Goal: Task Accomplishment & Management: Complete application form

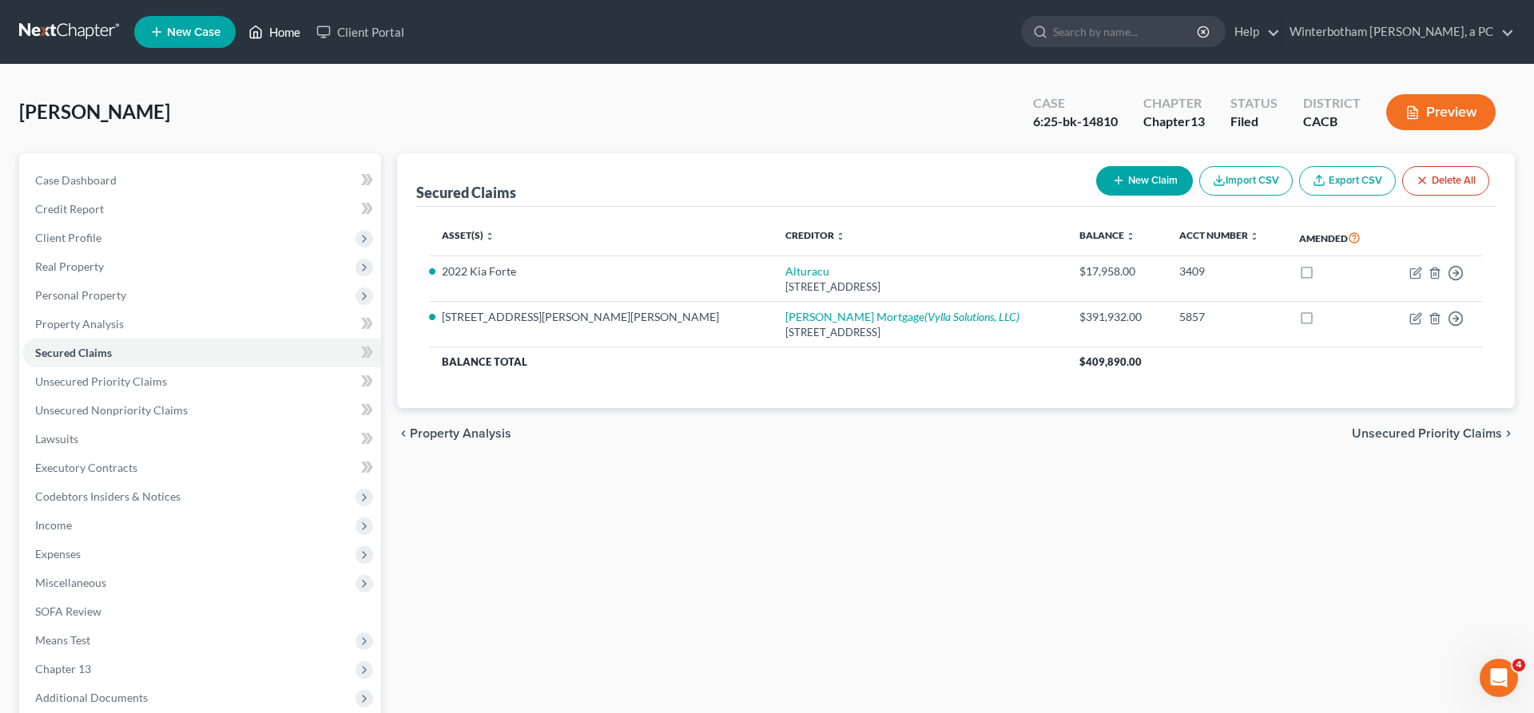
click at [240, 30] on link "Home" at bounding box center [274, 32] width 68 height 29
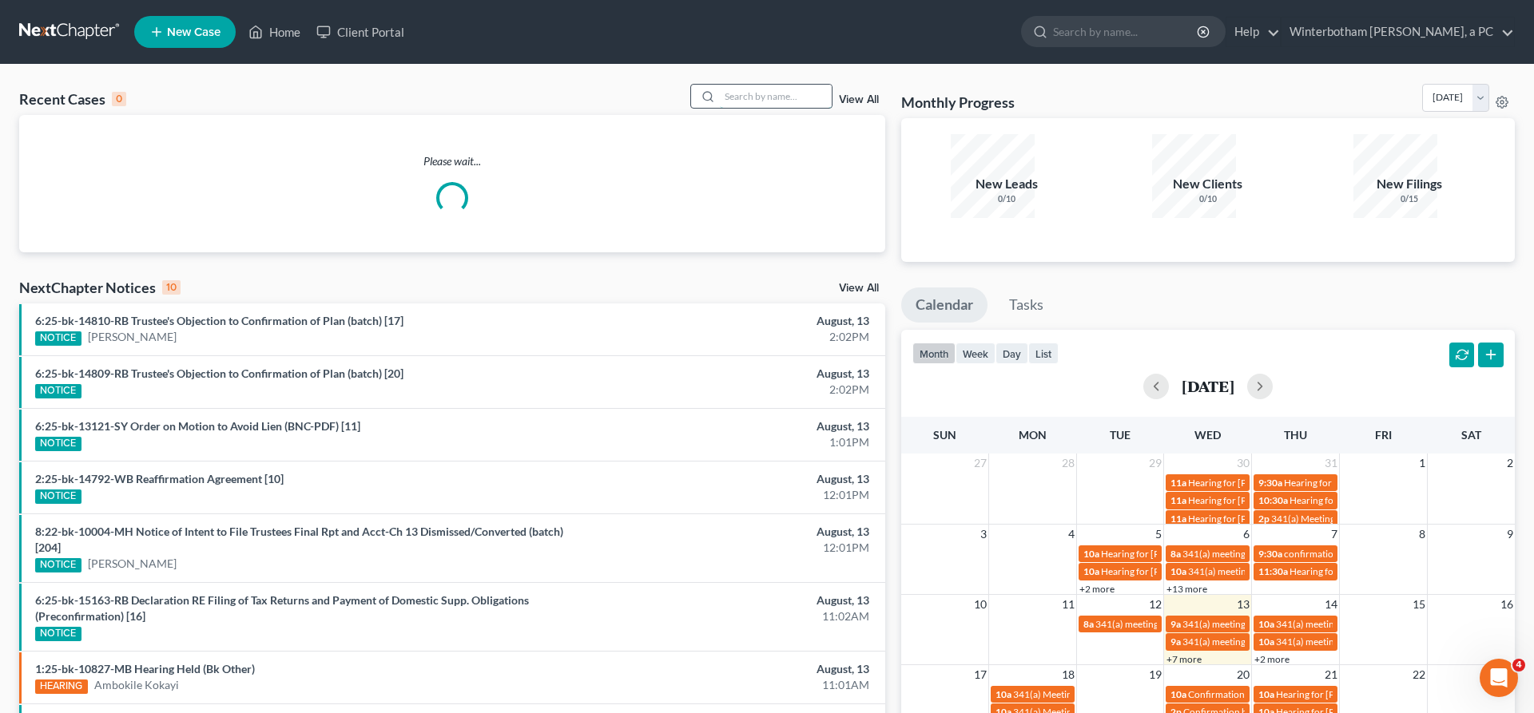
click at [769, 85] on input "search" at bounding box center [776, 96] width 112 height 23
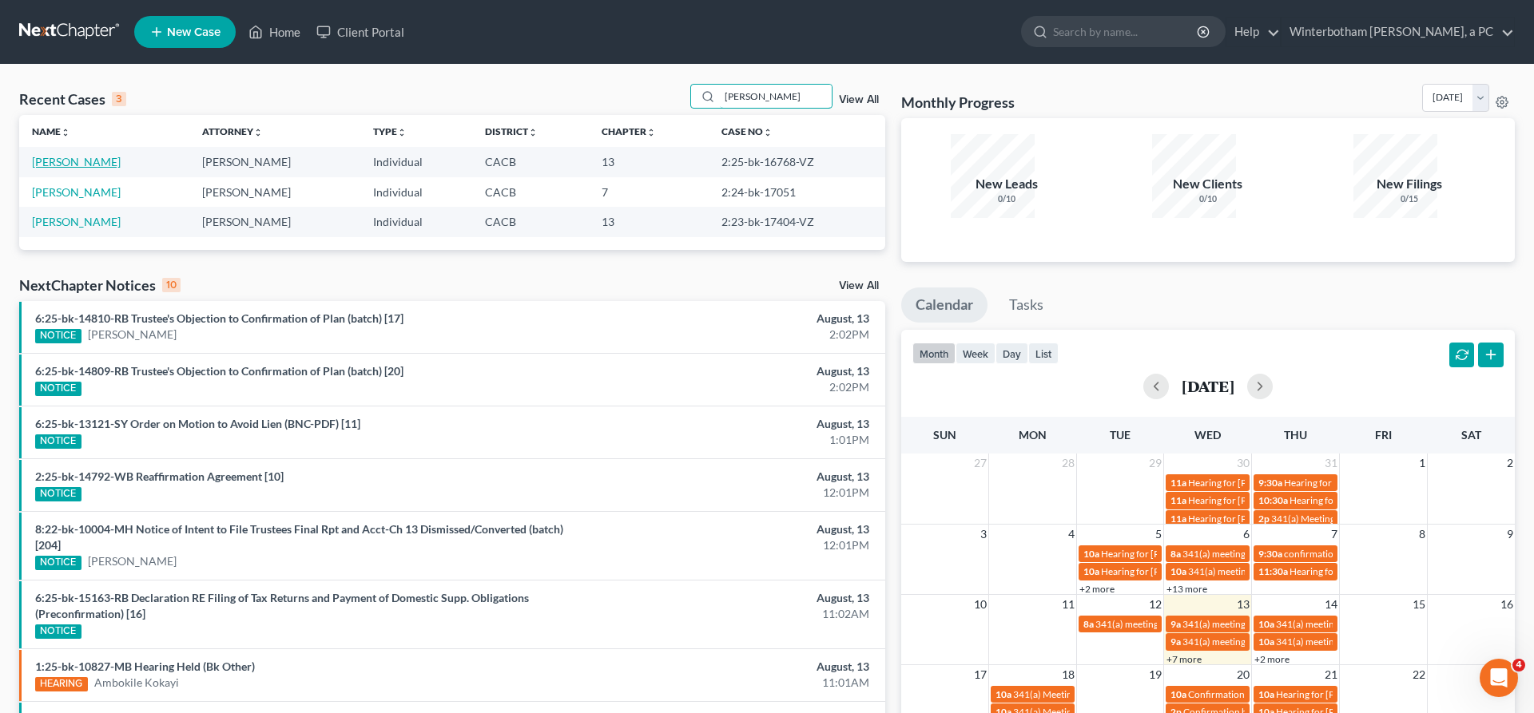
type input "[PERSON_NAME]"
click at [53, 155] on link "[PERSON_NAME]" at bounding box center [76, 162] width 89 height 14
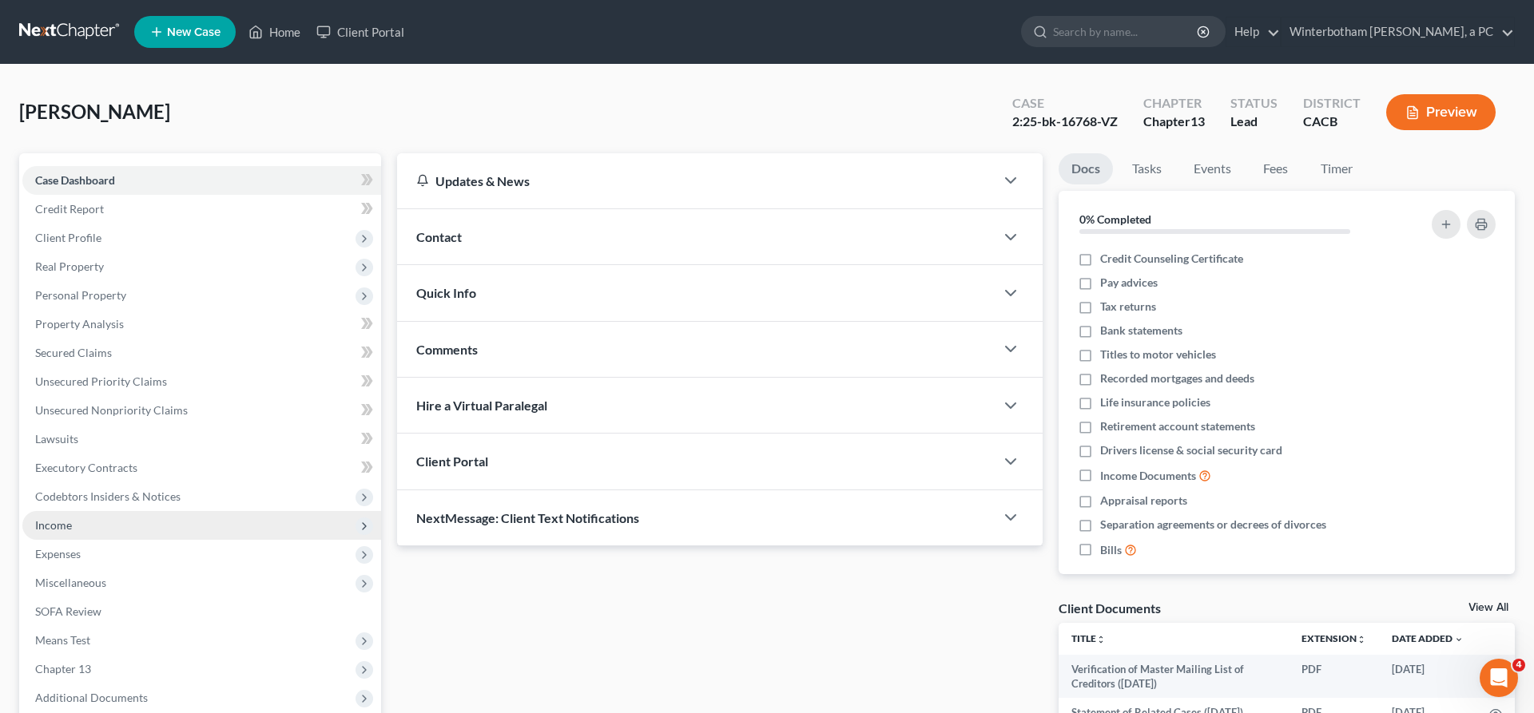
click at [113, 511] on span "Income" at bounding box center [201, 525] width 359 height 29
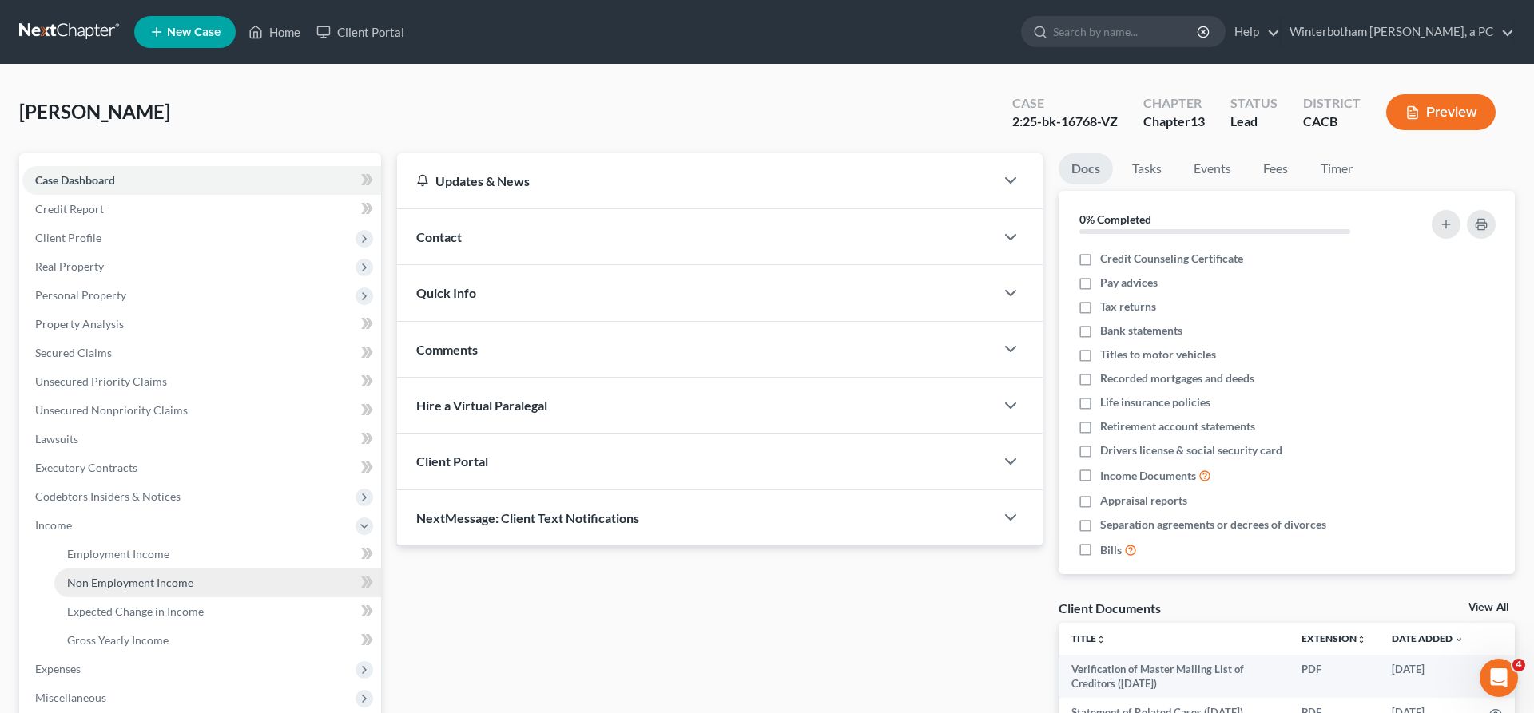
click at [152, 569] on link "Non Employment Income" at bounding box center [217, 583] width 327 height 29
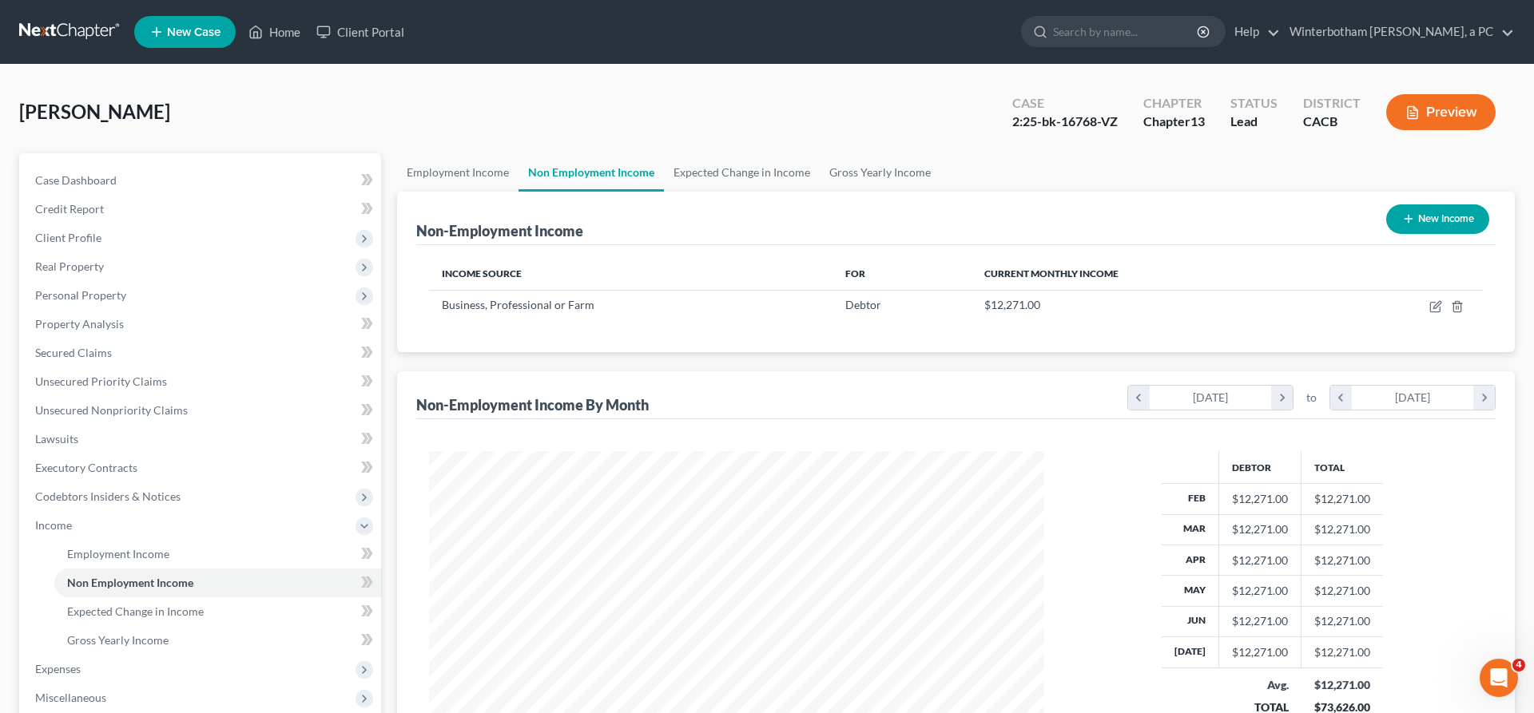
scroll to position [308, 646]
click at [1442, 300] on icon "button" at bounding box center [1435, 306] width 13 height 13
select select "10"
select select "0"
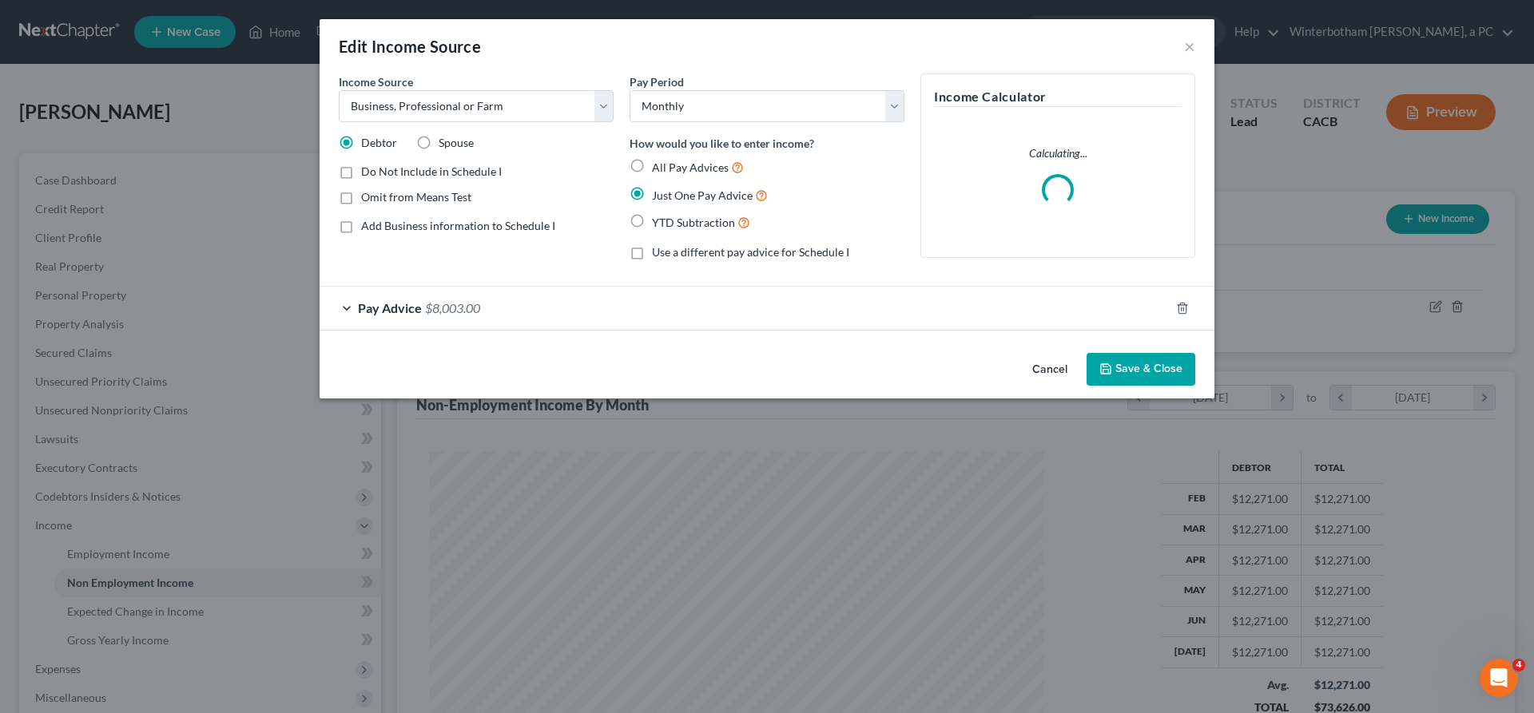
click at [554, 287] on div "Pay Advice $8,003.00" at bounding box center [745, 308] width 850 height 42
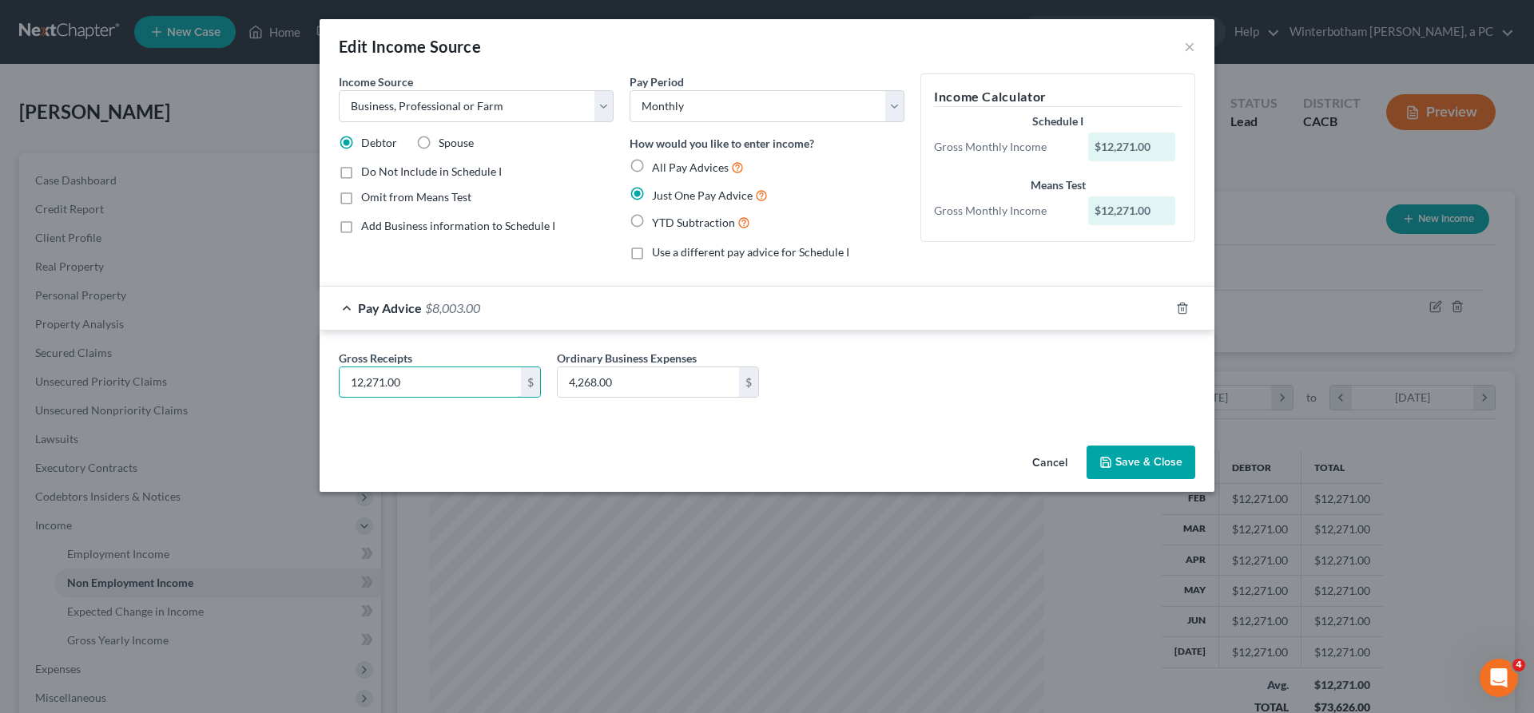
drag, startPoint x: 526, startPoint y: 293, endPoint x: 376, endPoint y: 273, distance: 150.7
click at [379, 368] on input "12,271.00" at bounding box center [430, 383] width 181 height 30
drag, startPoint x: 511, startPoint y: 287, endPoint x: 344, endPoint y: 274, distance: 167.5
click at [348, 368] on input "12,271.00" at bounding box center [430, 383] width 181 height 30
type input "13,771"
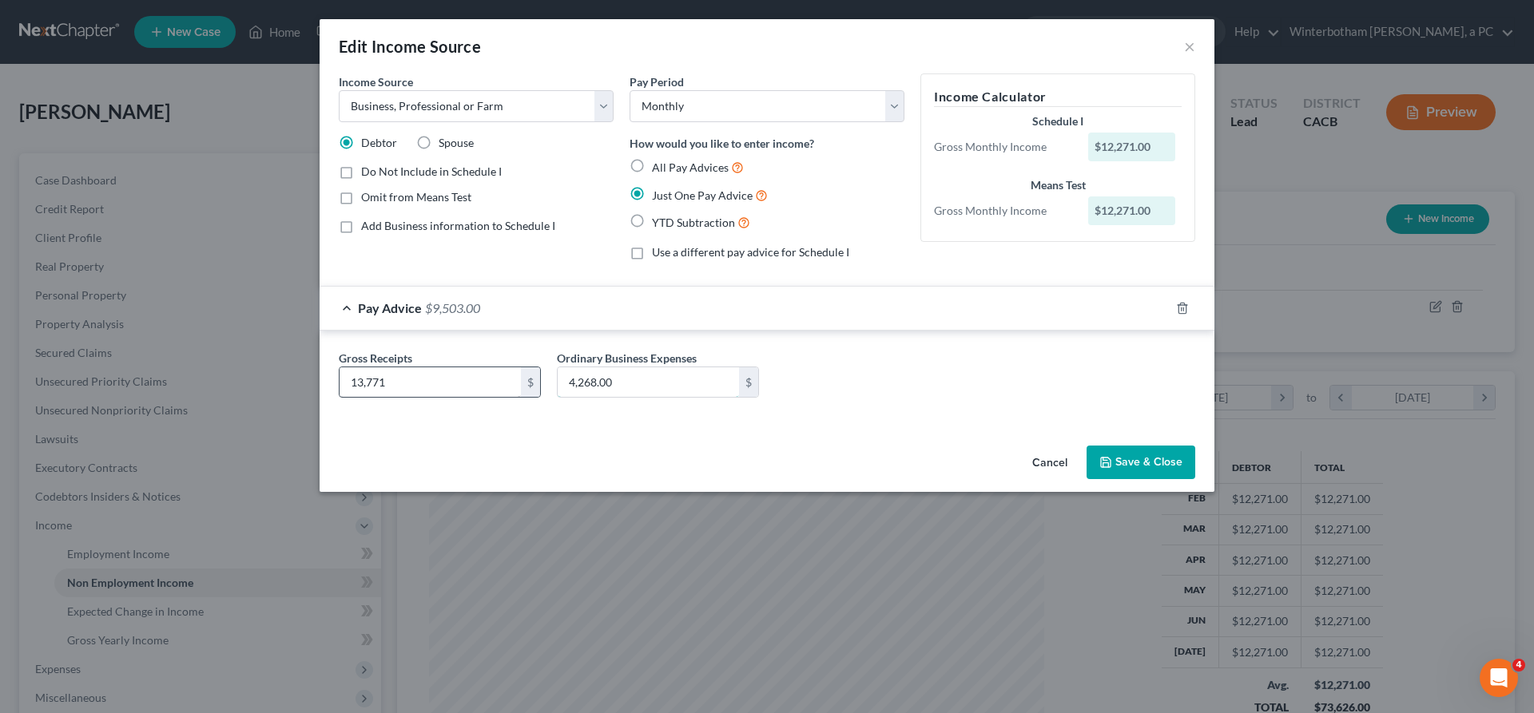
drag, startPoint x: 681, startPoint y: 292, endPoint x: 527, endPoint y: 289, distance: 154.2
click at [622, 368] on input "4,268.00" at bounding box center [648, 383] width 181 height 30
type input "0"
type input "4,268"
click at [1087, 446] on button "Save & Close" at bounding box center [1141, 463] width 109 height 34
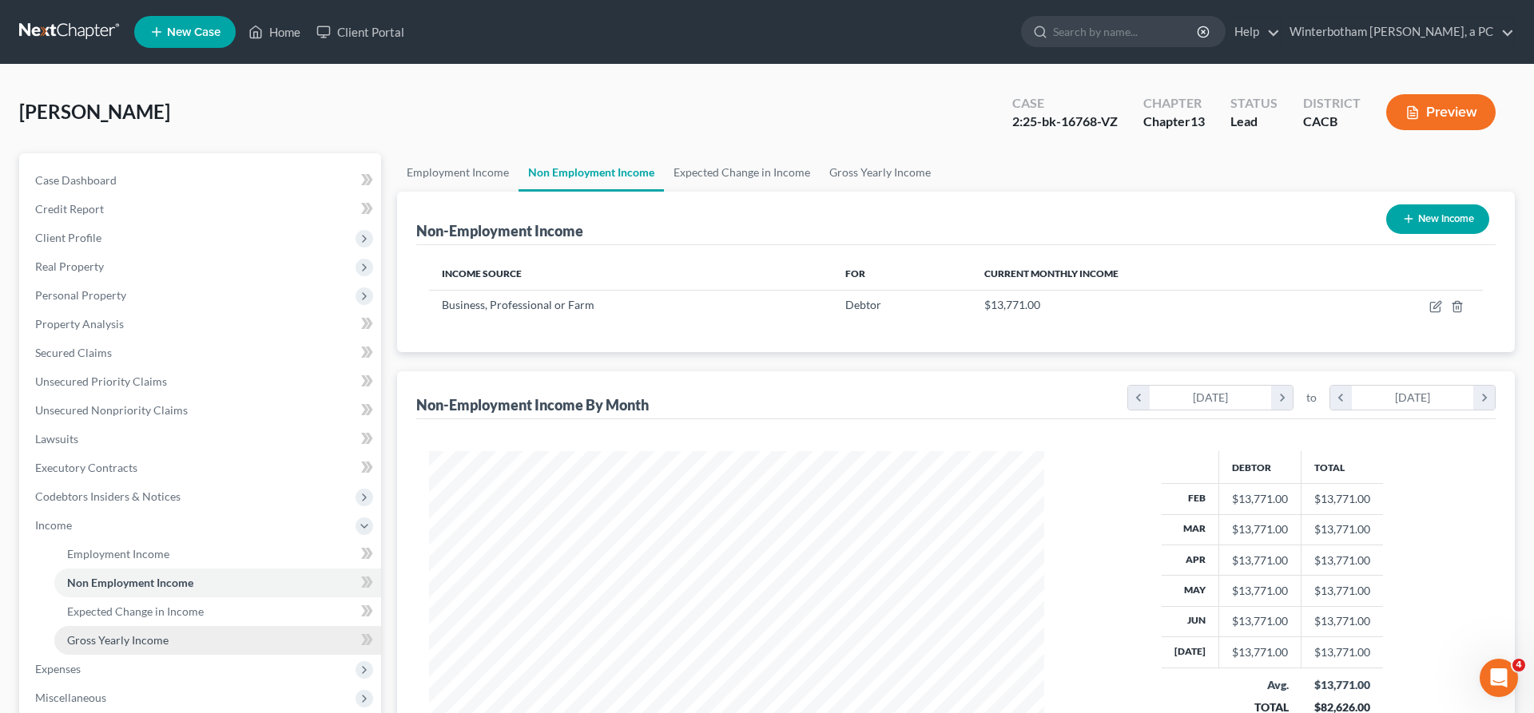
click at [135, 626] on link "Gross Yearly Income" at bounding box center [217, 640] width 327 height 29
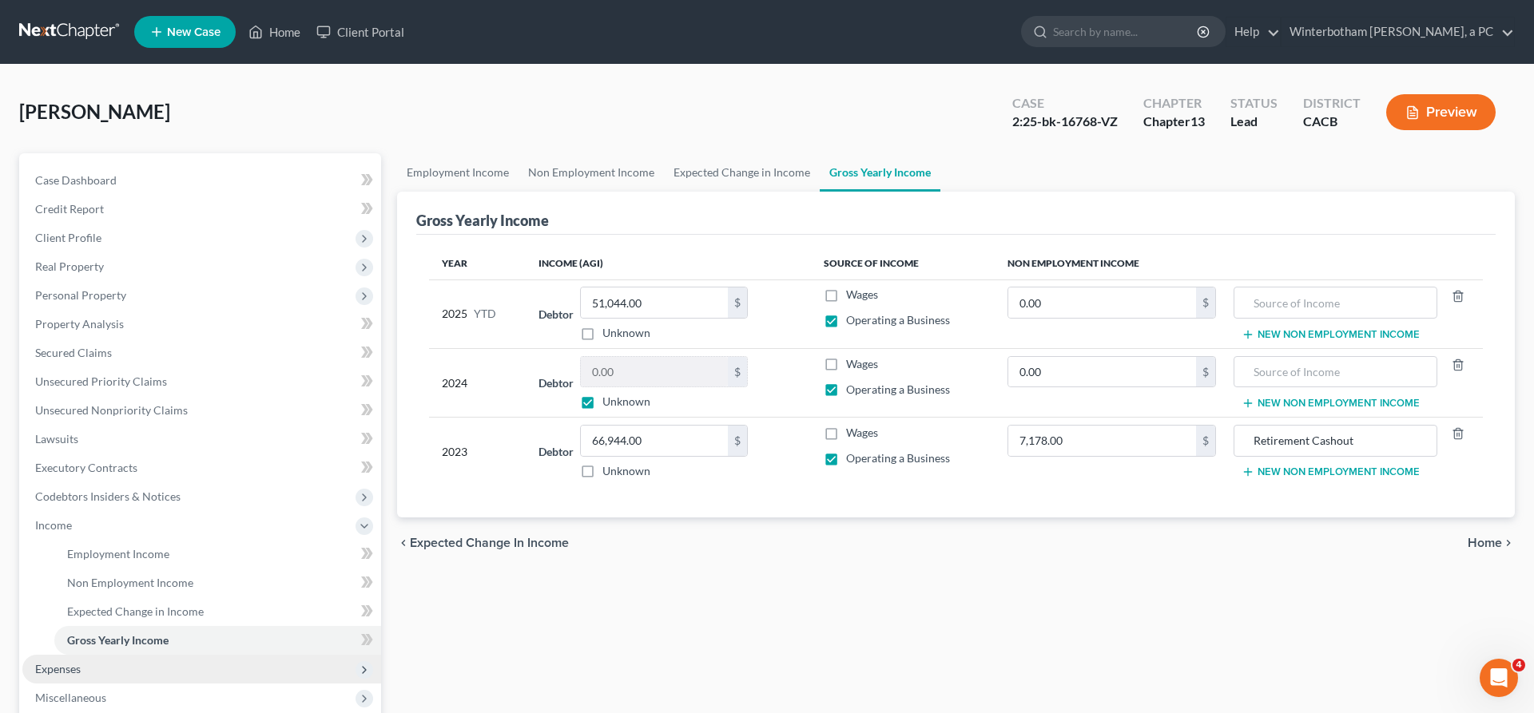
click at [104, 655] on span "Expenses" at bounding box center [201, 669] width 359 height 29
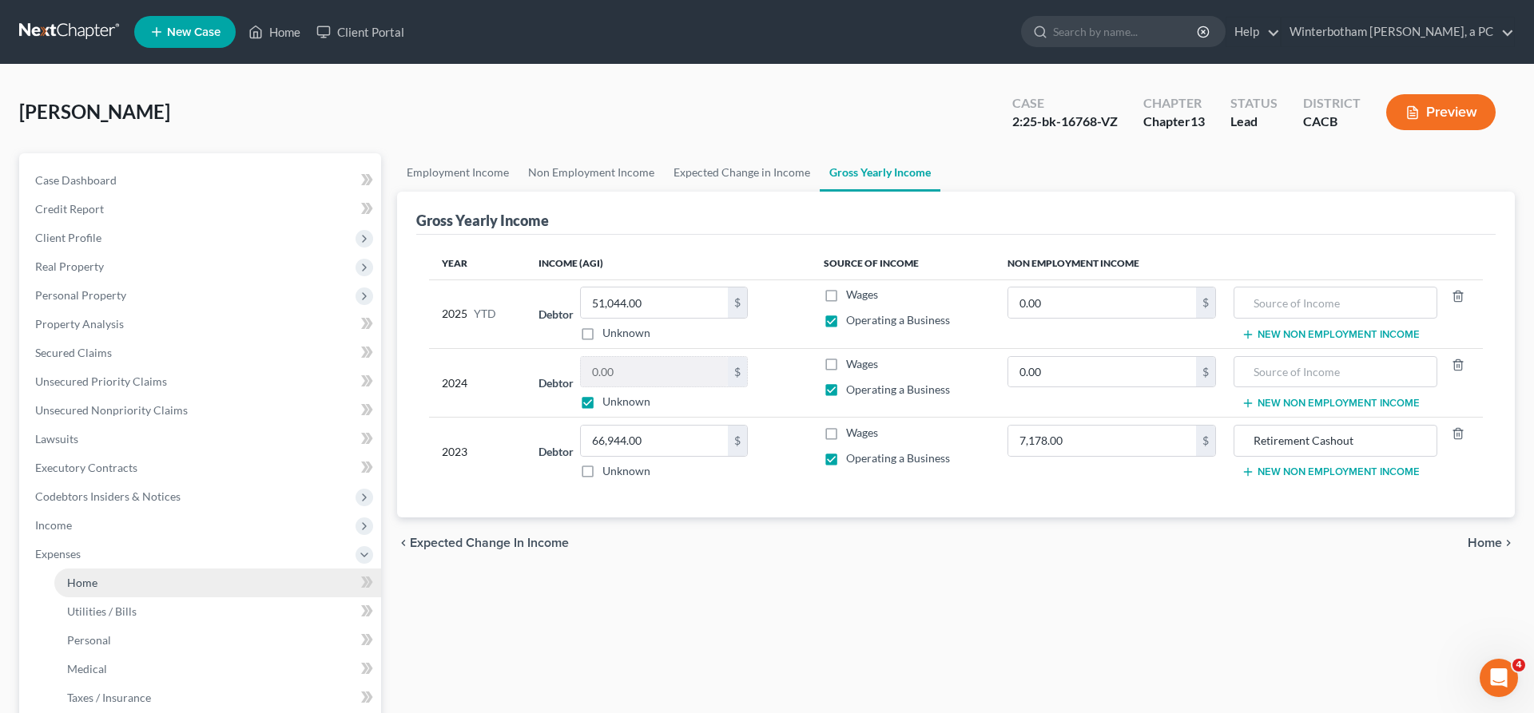
click at [117, 569] on link "Home" at bounding box center [217, 583] width 327 height 29
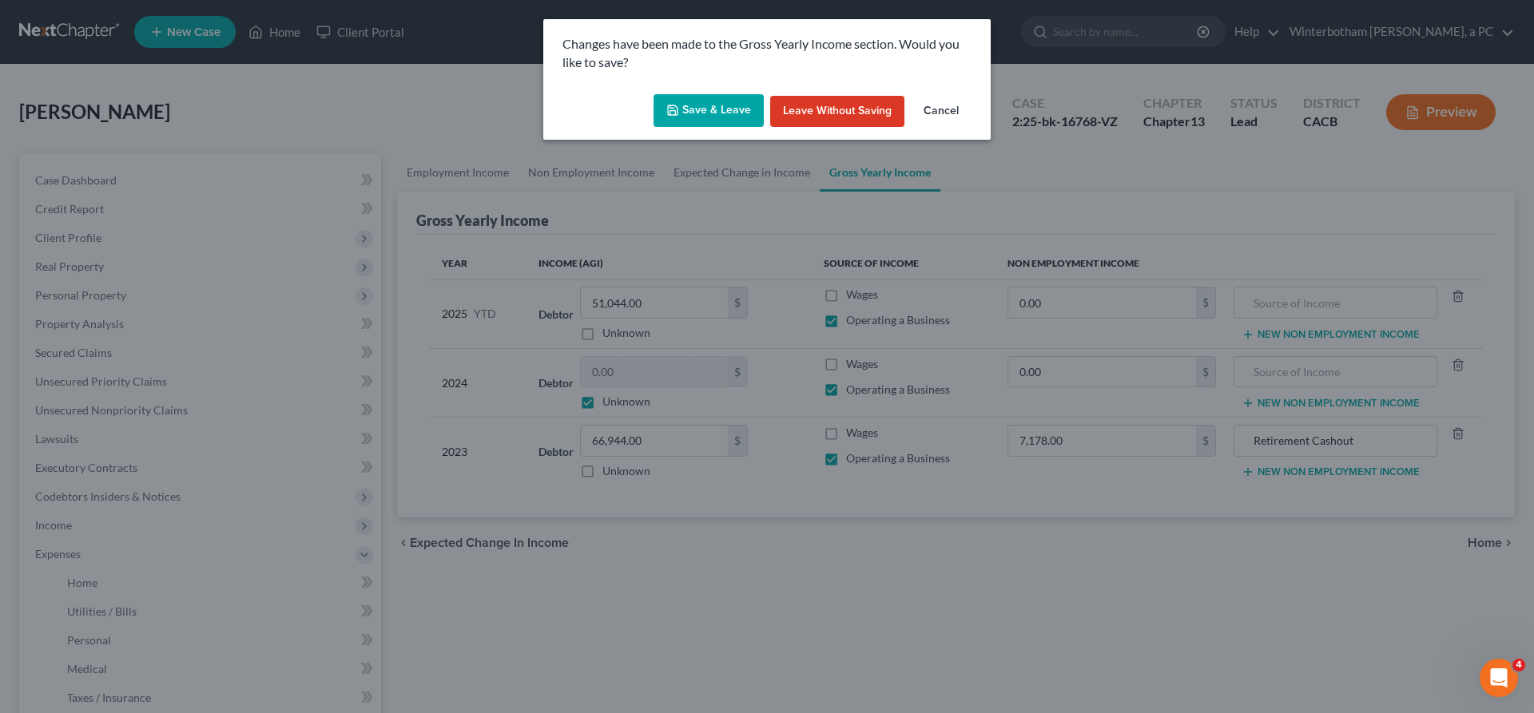
click at [756, 94] on button "Save & Leave" at bounding box center [709, 111] width 110 height 34
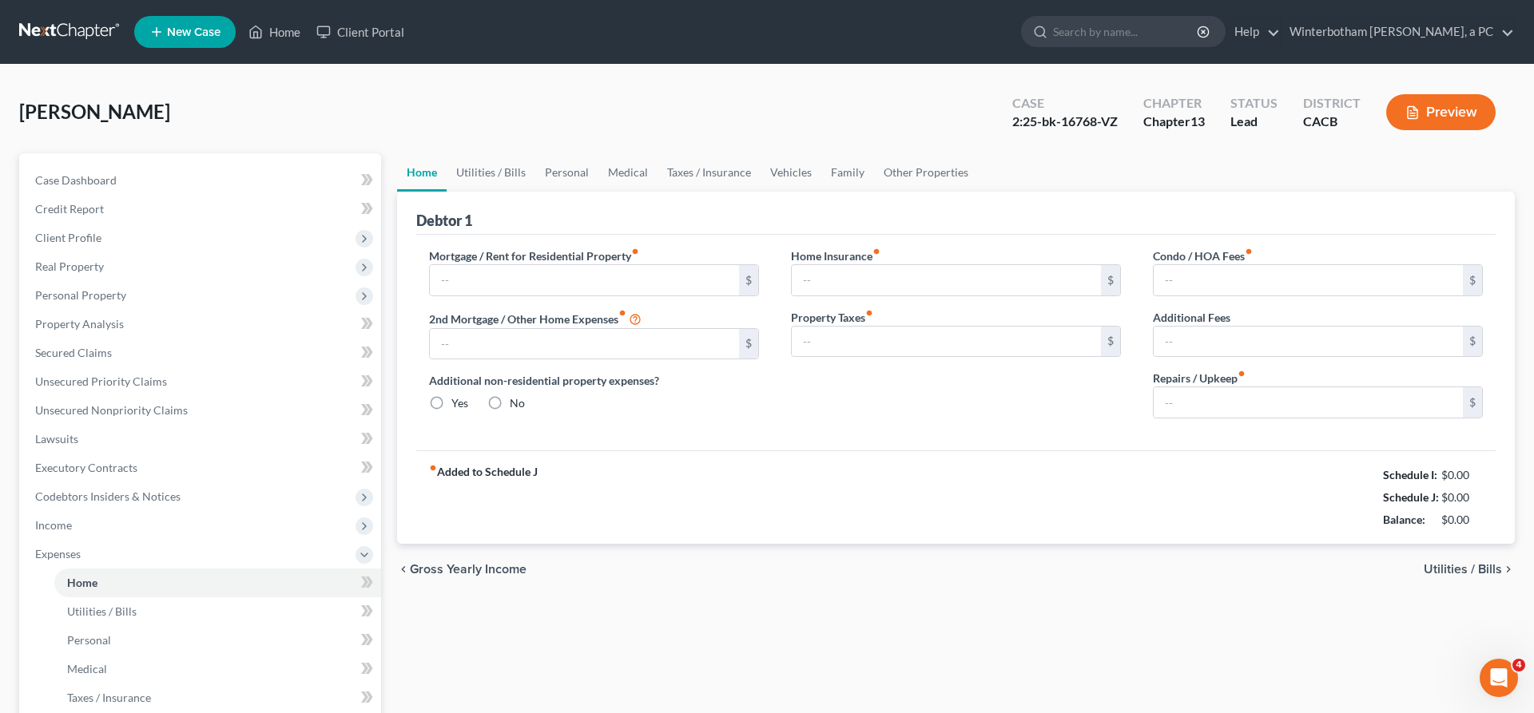
type input "2,103.00"
type input "0.00"
radio input "true"
type input "0.00"
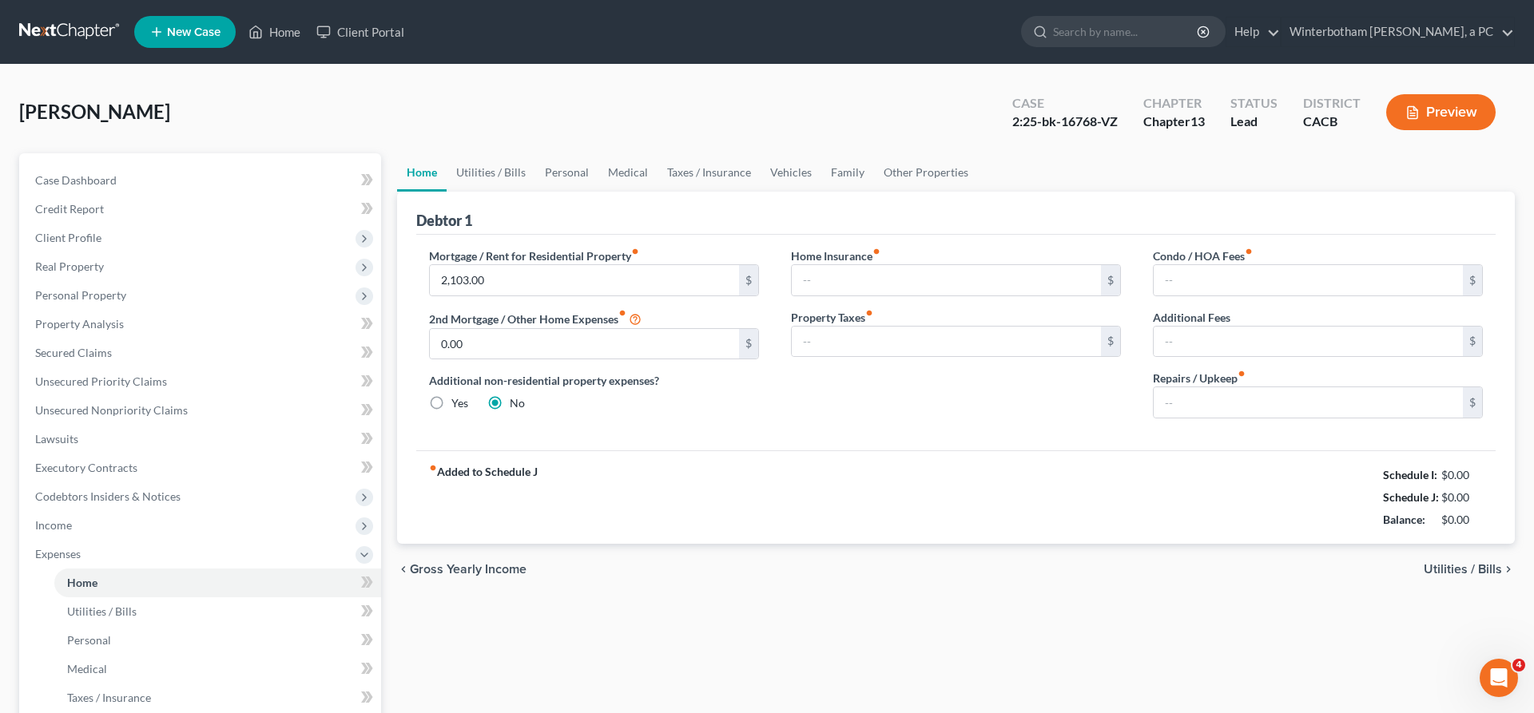
type input "0.00"
click at [1473, 563] on span "Utilities / Bills" at bounding box center [1463, 569] width 78 height 13
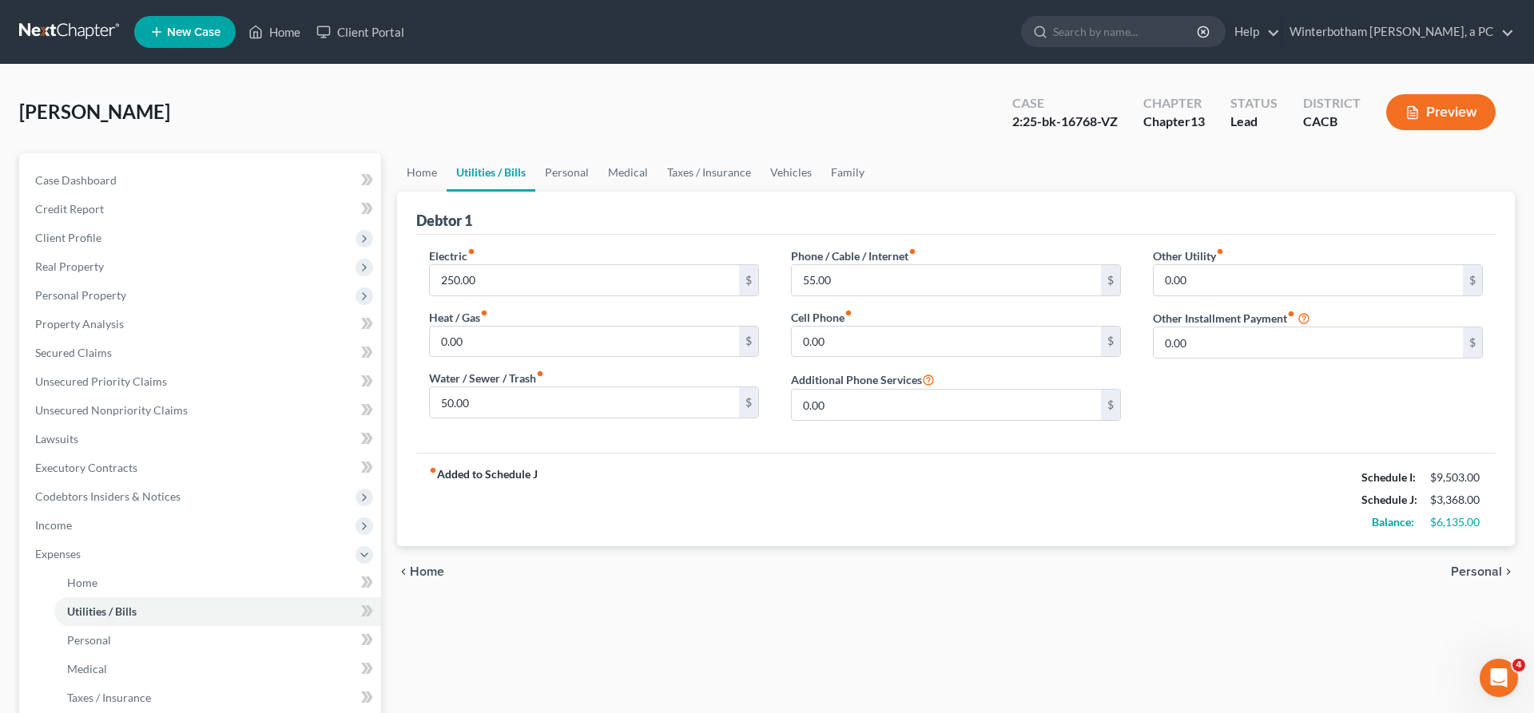
click at [1496, 566] on span "Personal" at bounding box center [1476, 572] width 51 height 13
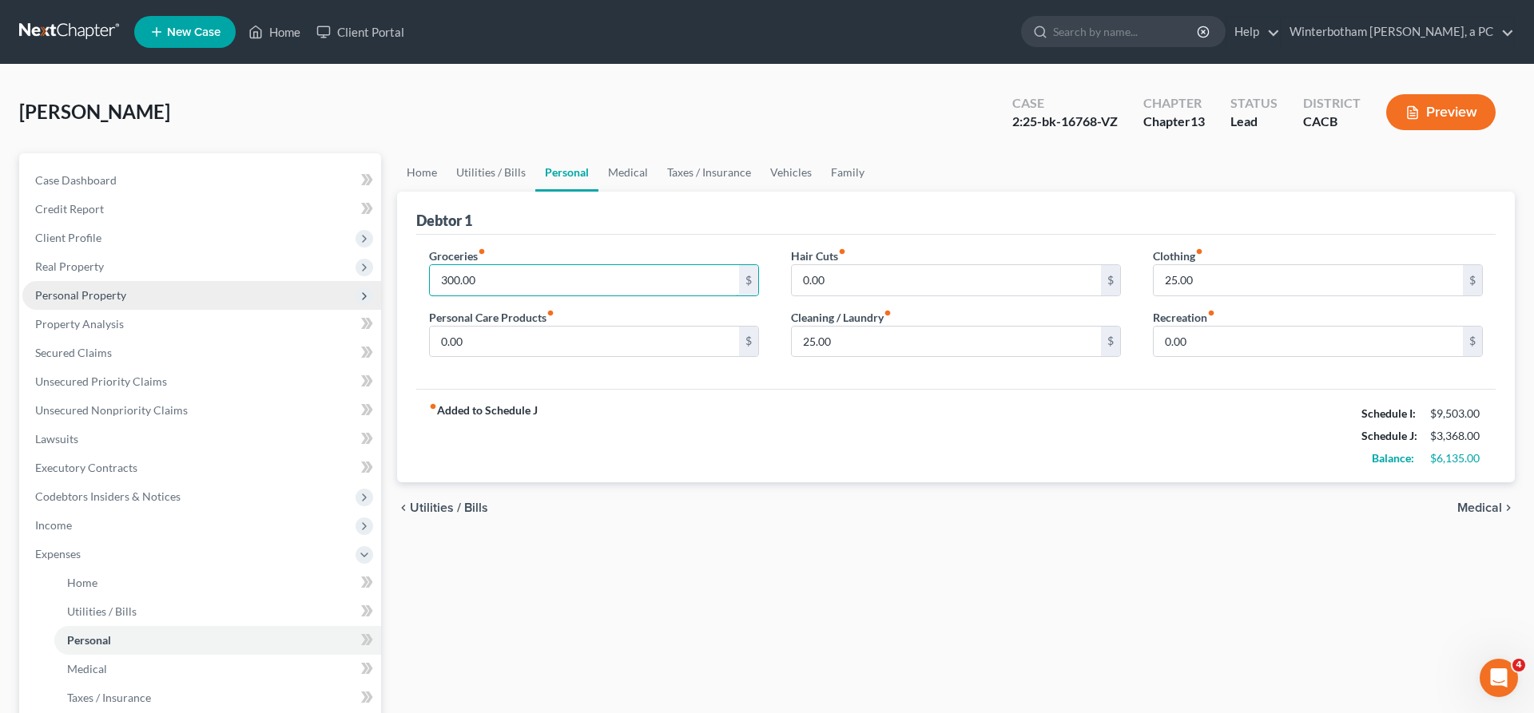
drag, startPoint x: 496, startPoint y: 219, endPoint x: 369, endPoint y: 225, distance: 127.2
click at [430, 265] on input "300.00" at bounding box center [584, 280] width 309 height 30
click at [507, 265] on input "300.00" at bounding box center [584, 280] width 309 height 30
drag, startPoint x: 507, startPoint y: 216, endPoint x: 376, endPoint y: 226, distance: 131.4
click at [430, 265] on input "300.00" at bounding box center [584, 280] width 309 height 30
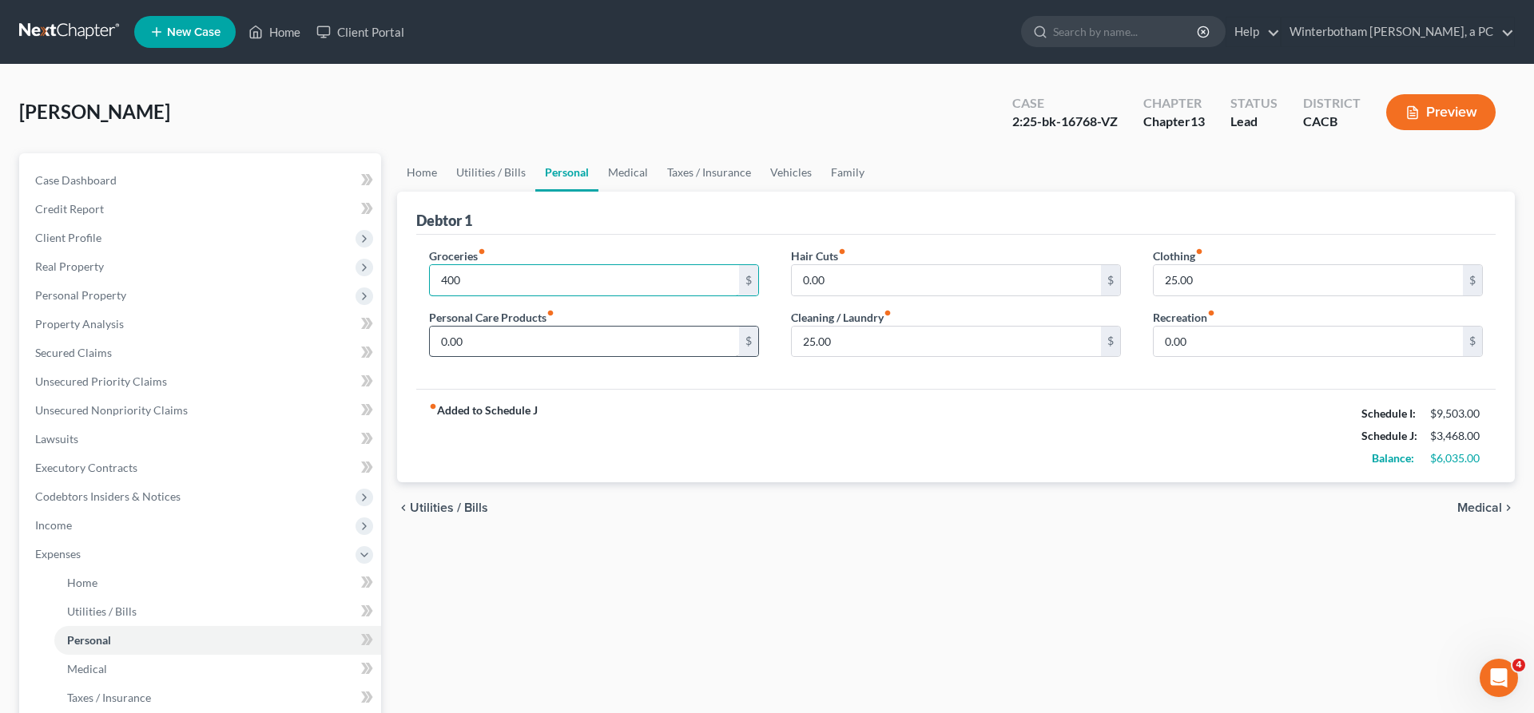
type input "400"
drag, startPoint x: 459, startPoint y: 261, endPoint x: 411, endPoint y: 262, distance: 47.9
click at [430, 327] on input "0.00" at bounding box center [584, 342] width 309 height 30
type input "0"
type input "75"
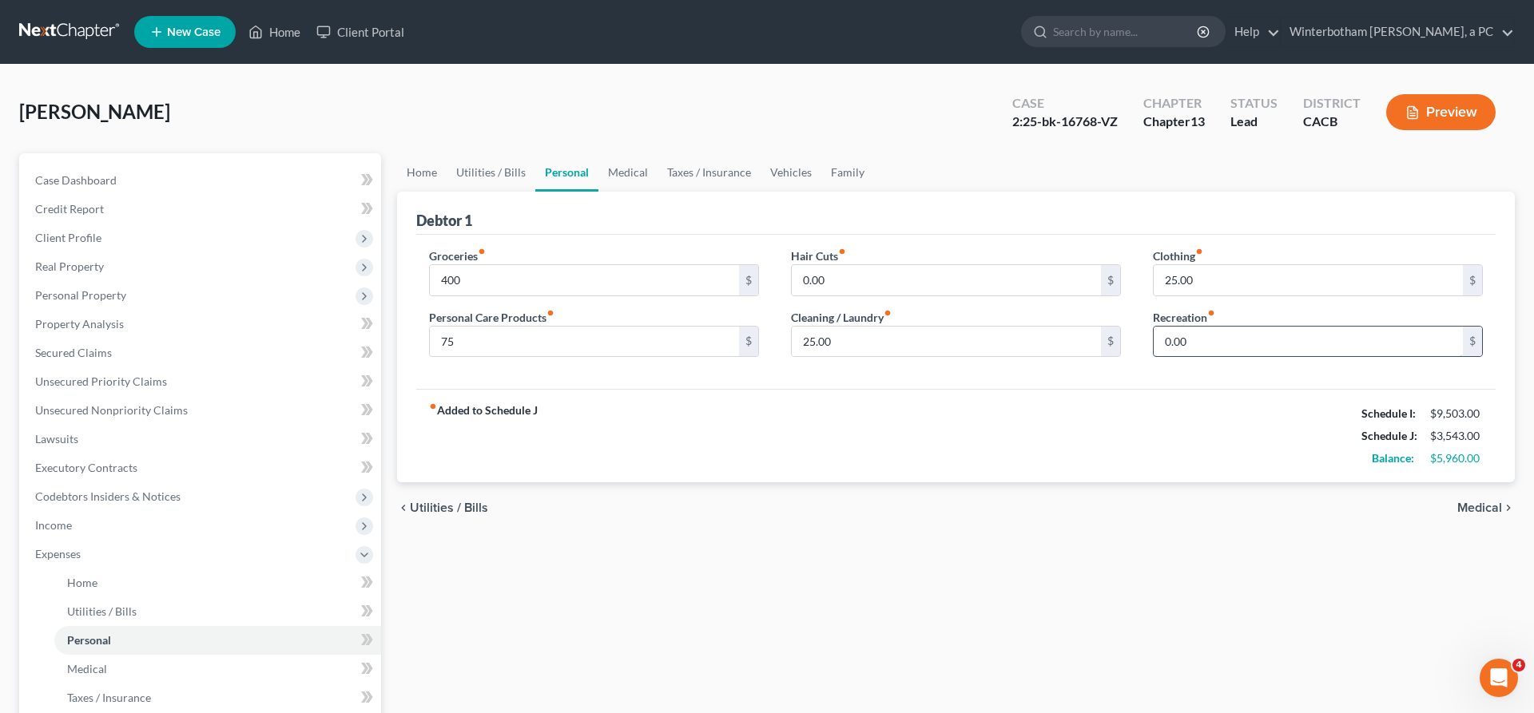
click at [1232, 327] on input "0.00" at bounding box center [1308, 342] width 309 height 30
type input "100"
click at [1258, 265] on input "25.00" at bounding box center [1308, 280] width 309 height 30
type input "75"
click at [888, 326] on div "25.00 $" at bounding box center [956, 342] width 330 height 32
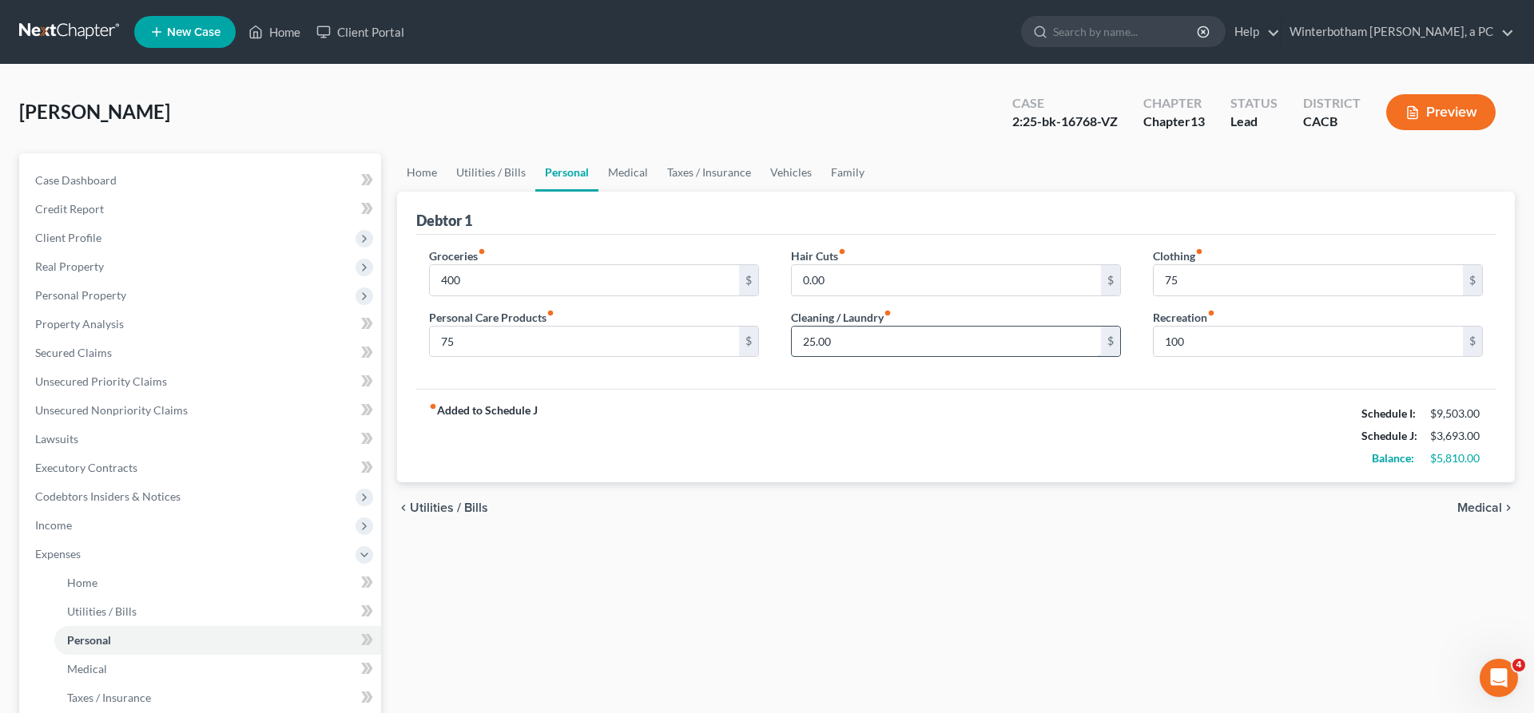
click at [885, 327] on input "25.00" at bounding box center [946, 342] width 309 height 30
type input "50"
click at [1485, 502] on span "Medical" at bounding box center [1479, 508] width 45 height 13
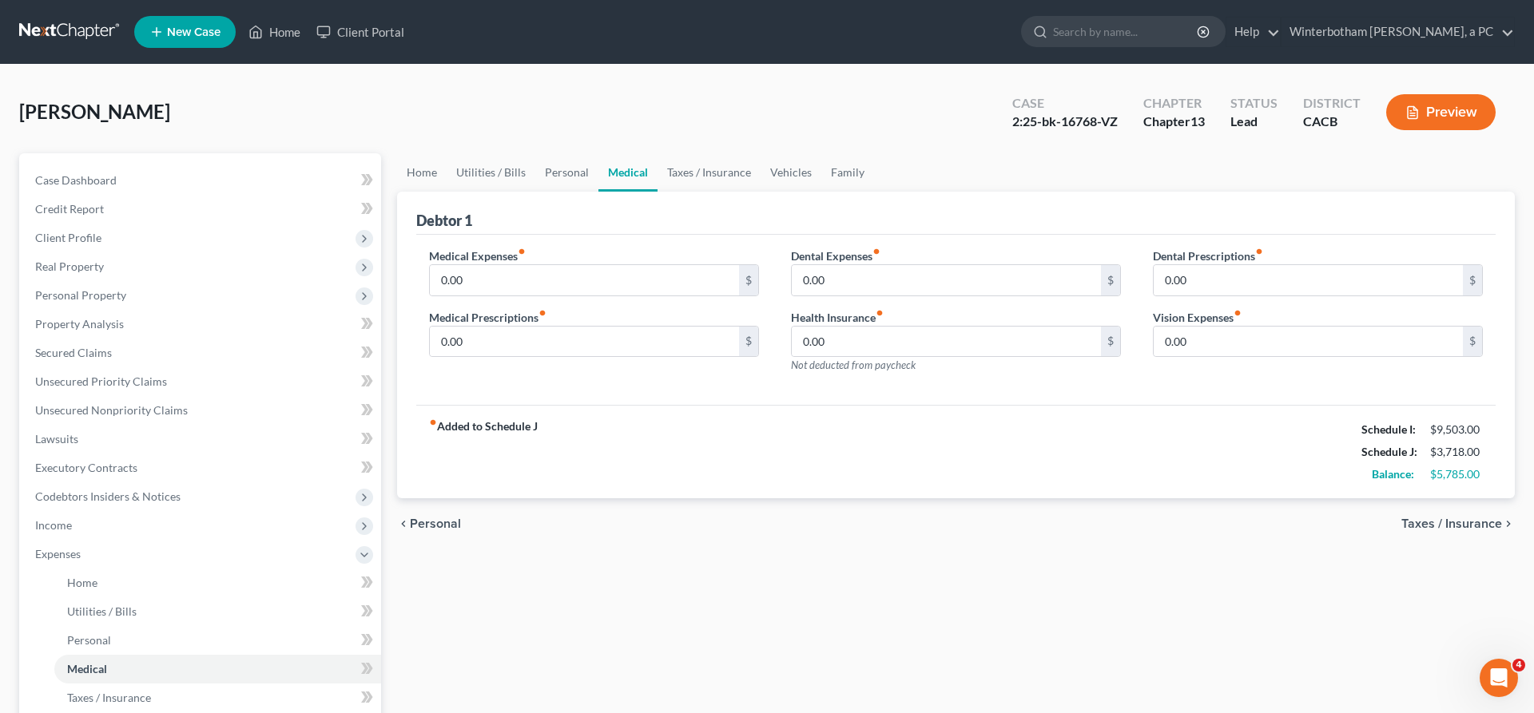
click at [1487, 518] on span "Taxes / Insurance" at bounding box center [1451, 524] width 101 height 13
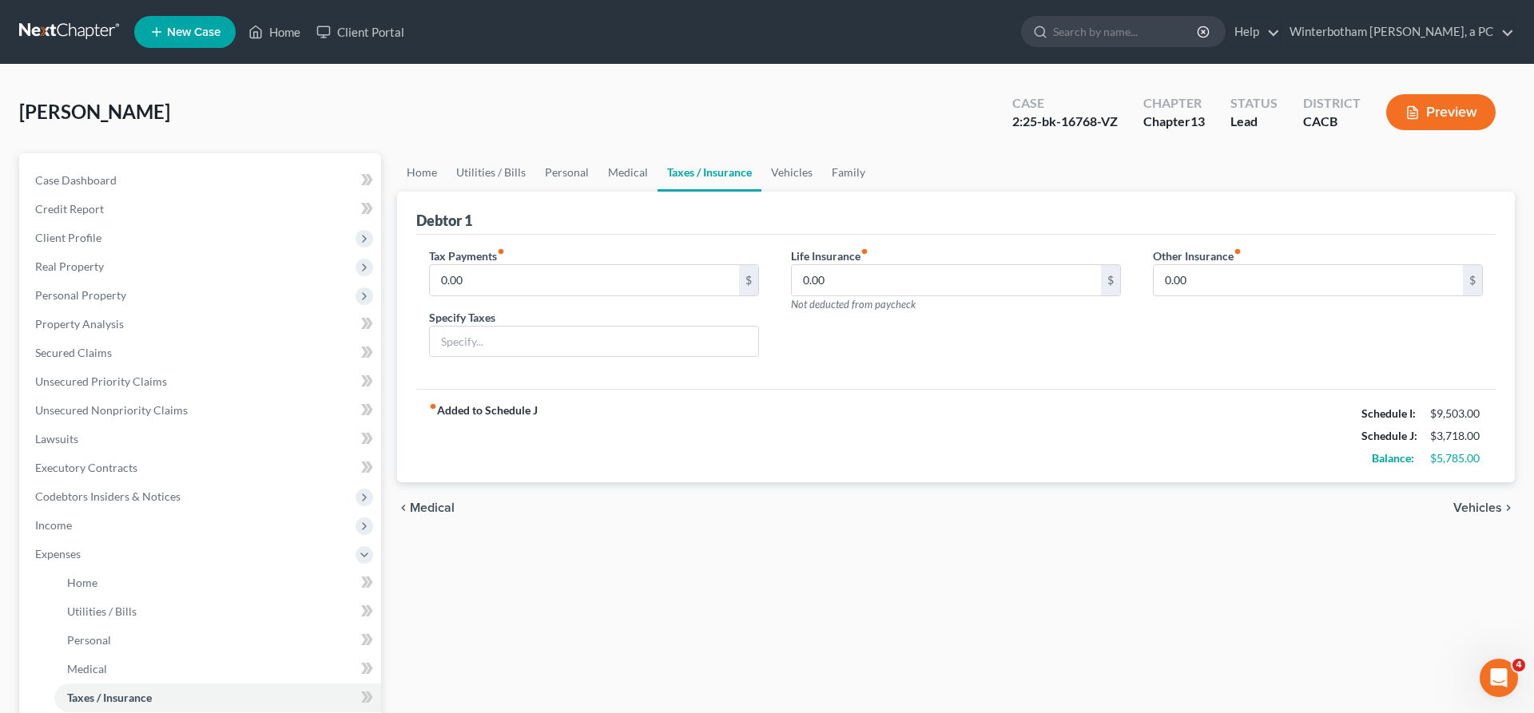
click at [1496, 502] on span "Vehicles" at bounding box center [1477, 508] width 49 height 13
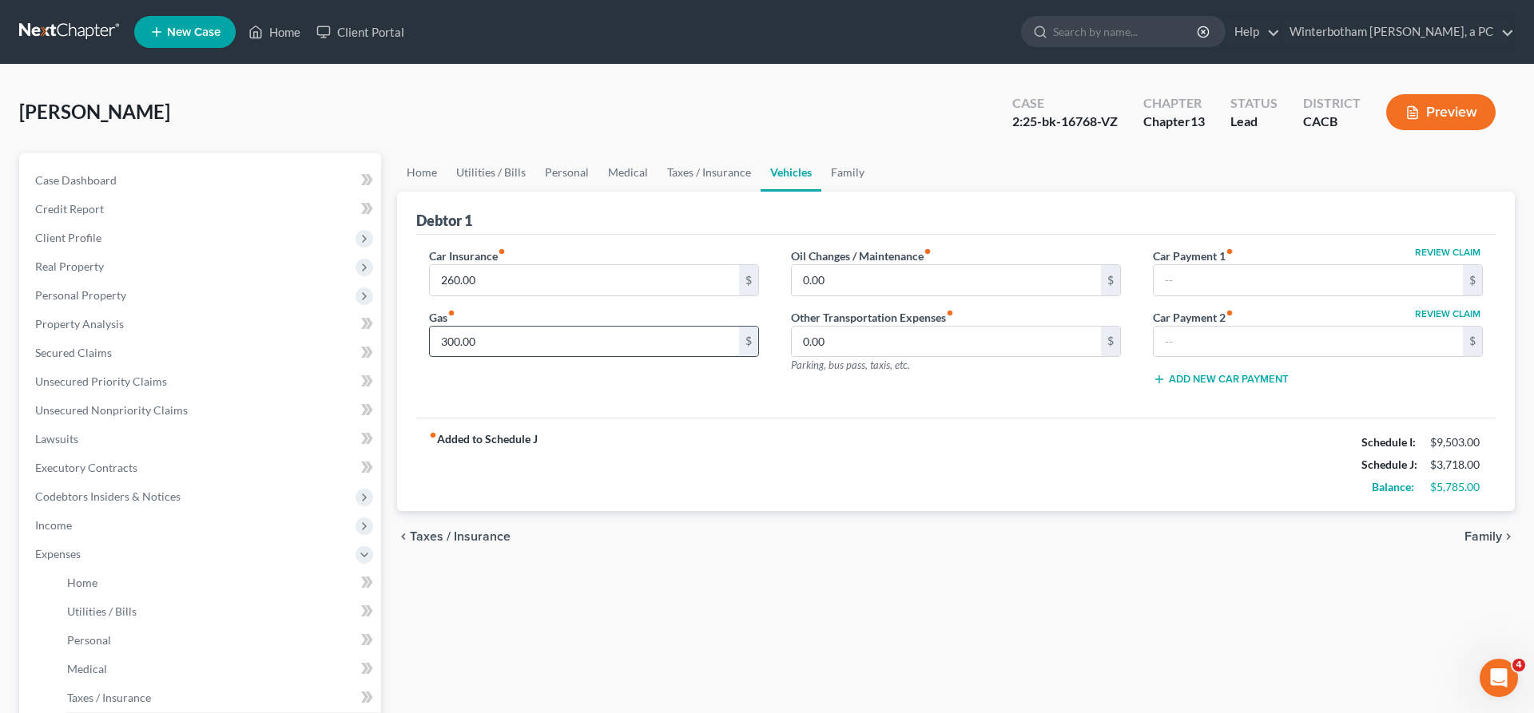
click at [471, 327] on input "300.00" at bounding box center [584, 342] width 309 height 30
type input "500"
click at [825, 265] on input "0.00" at bounding box center [946, 280] width 309 height 30
type input "75"
click at [937, 455] on div "Home Utilities / Bills Personal Medical Taxes / Insurance Vehicles Family Debto…" at bounding box center [956, 585] width 1134 height 865
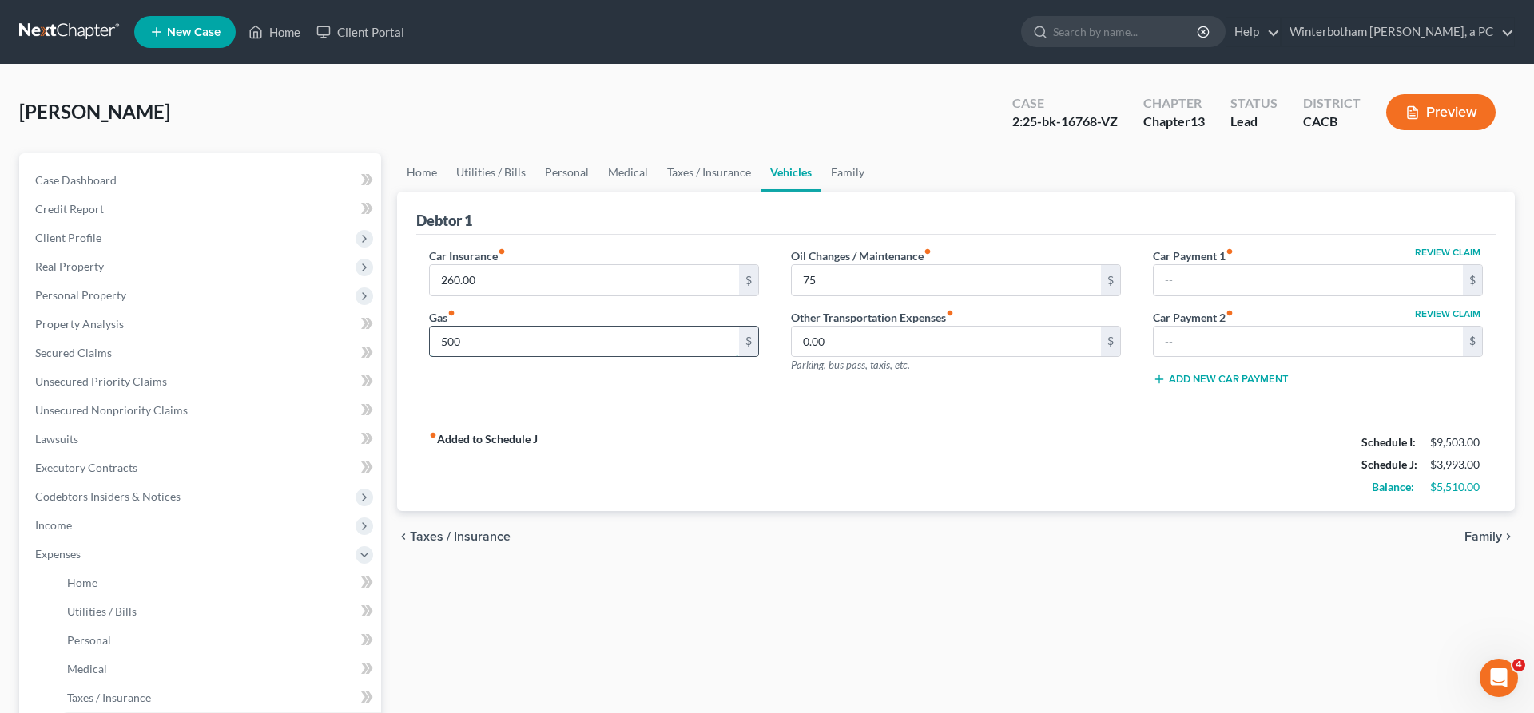
drag, startPoint x: 489, startPoint y: 268, endPoint x: 427, endPoint y: 266, distance: 62.4
click at [434, 327] on input "500" at bounding box center [584, 342] width 309 height 30
type input "0"
type input "650"
click at [738, 552] on div "Home Utilities / Bills Personal Medical Taxes / Insurance Vehicles Family Debto…" at bounding box center [956, 585] width 1134 height 865
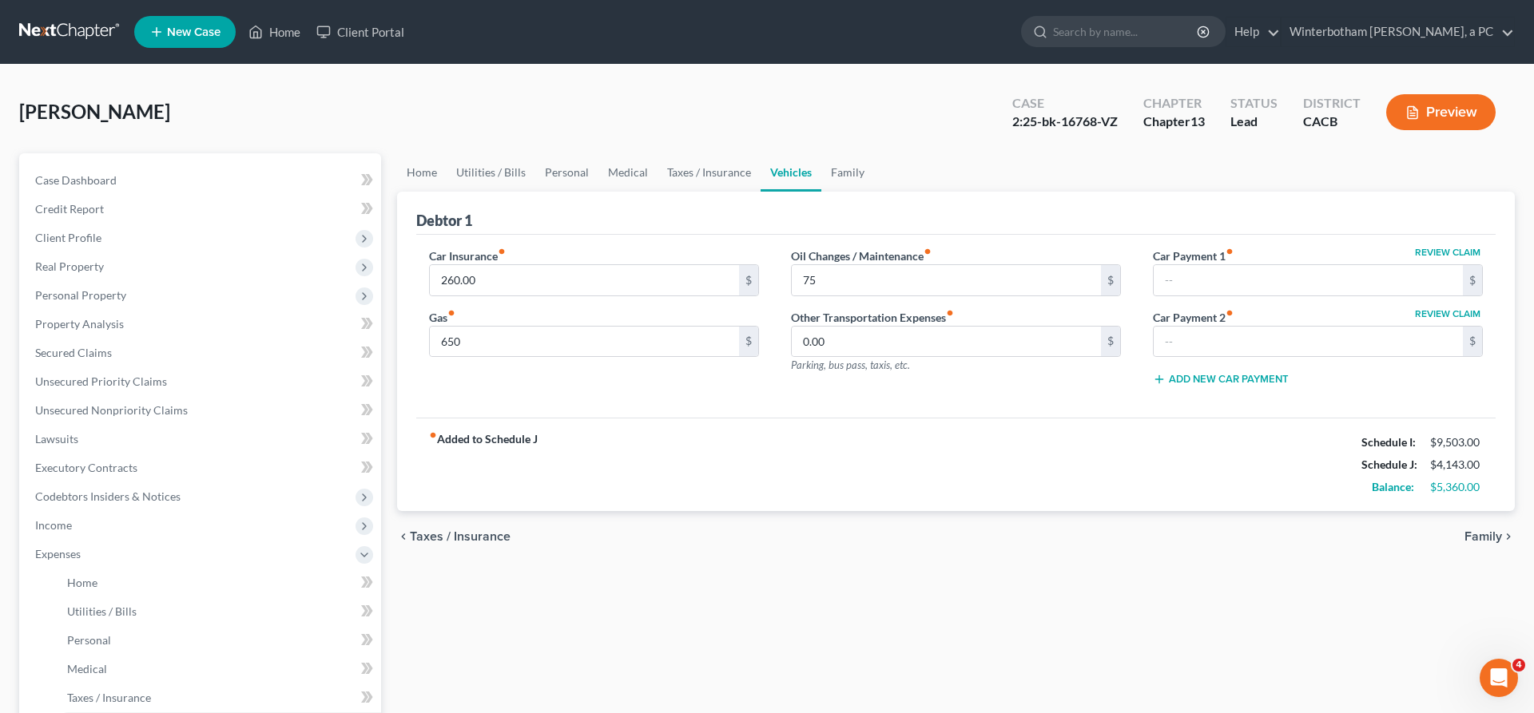
click at [726, 550] on div "Home Utilities / Bills Personal Medical Taxes / Insurance Vehicles Family Debto…" at bounding box center [956, 585] width 1134 height 865
click at [145, 598] on link "Utilities / Bills" at bounding box center [217, 612] width 327 height 29
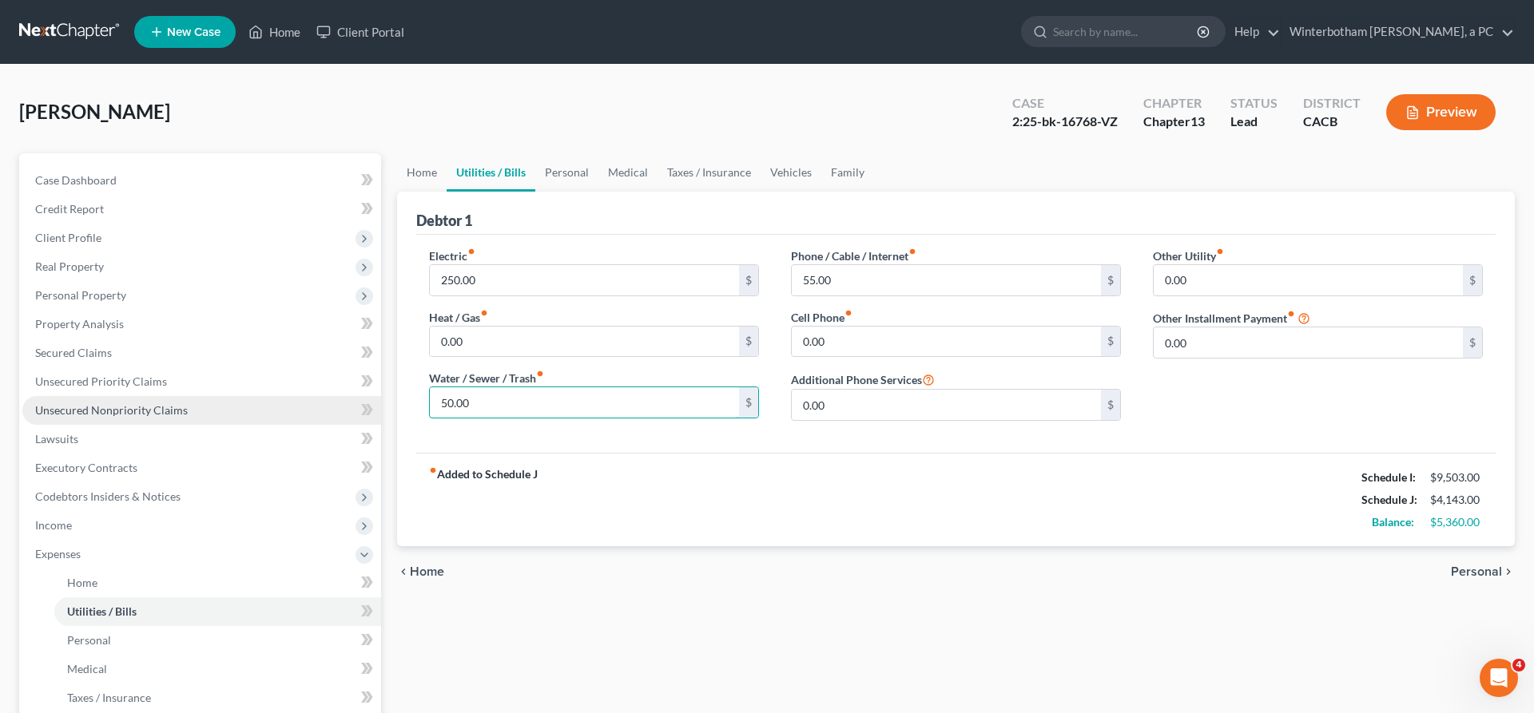
drag, startPoint x: 512, startPoint y: 310, endPoint x: 324, endPoint y: 316, distance: 187.9
click at [430, 387] on input "50.00" at bounding box center [584, 402] width 309 height 30
type input "0"
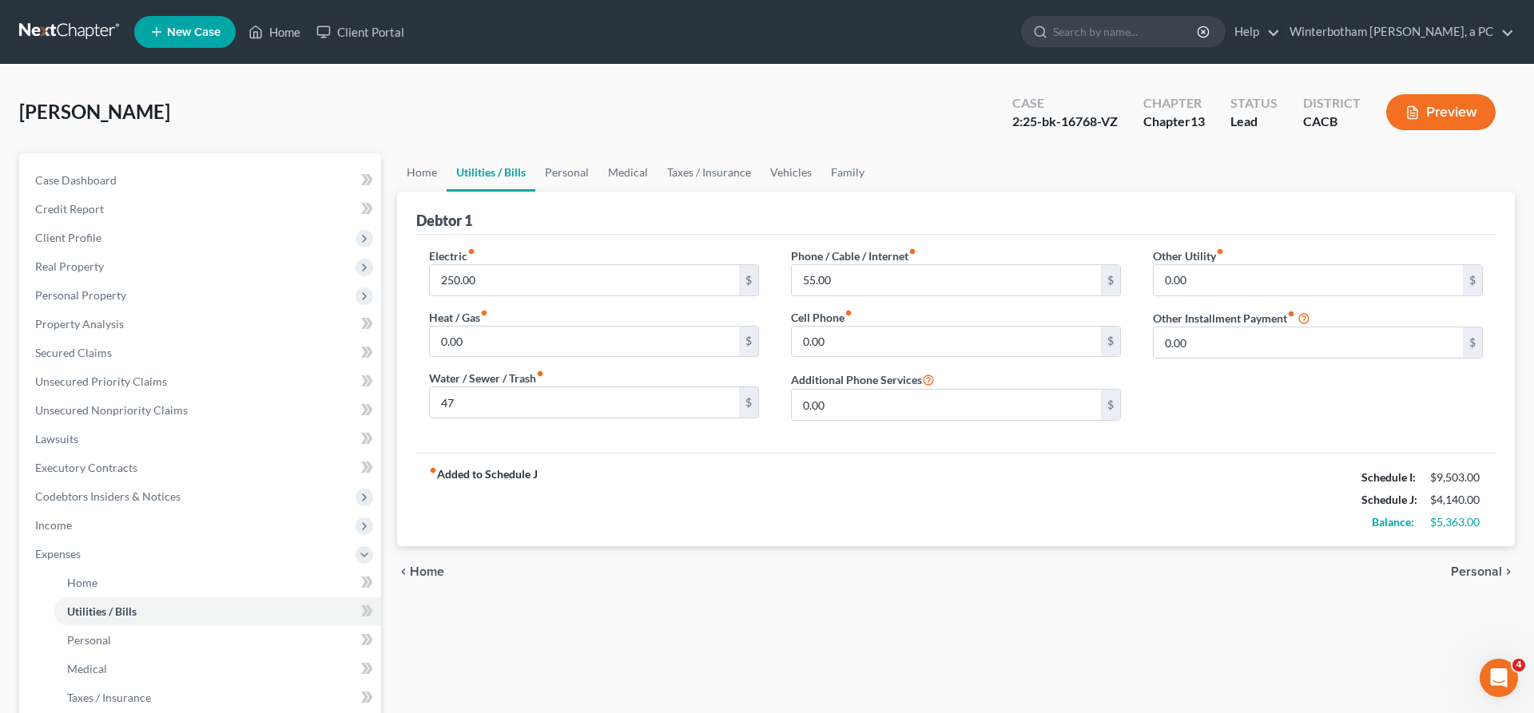
click at [426, 515] on div "Home Utilities / Bills Personal Medical Taxes / Insurance Vehicles Family Debto…" at bounding box center [956, 585] width 1134 height 865
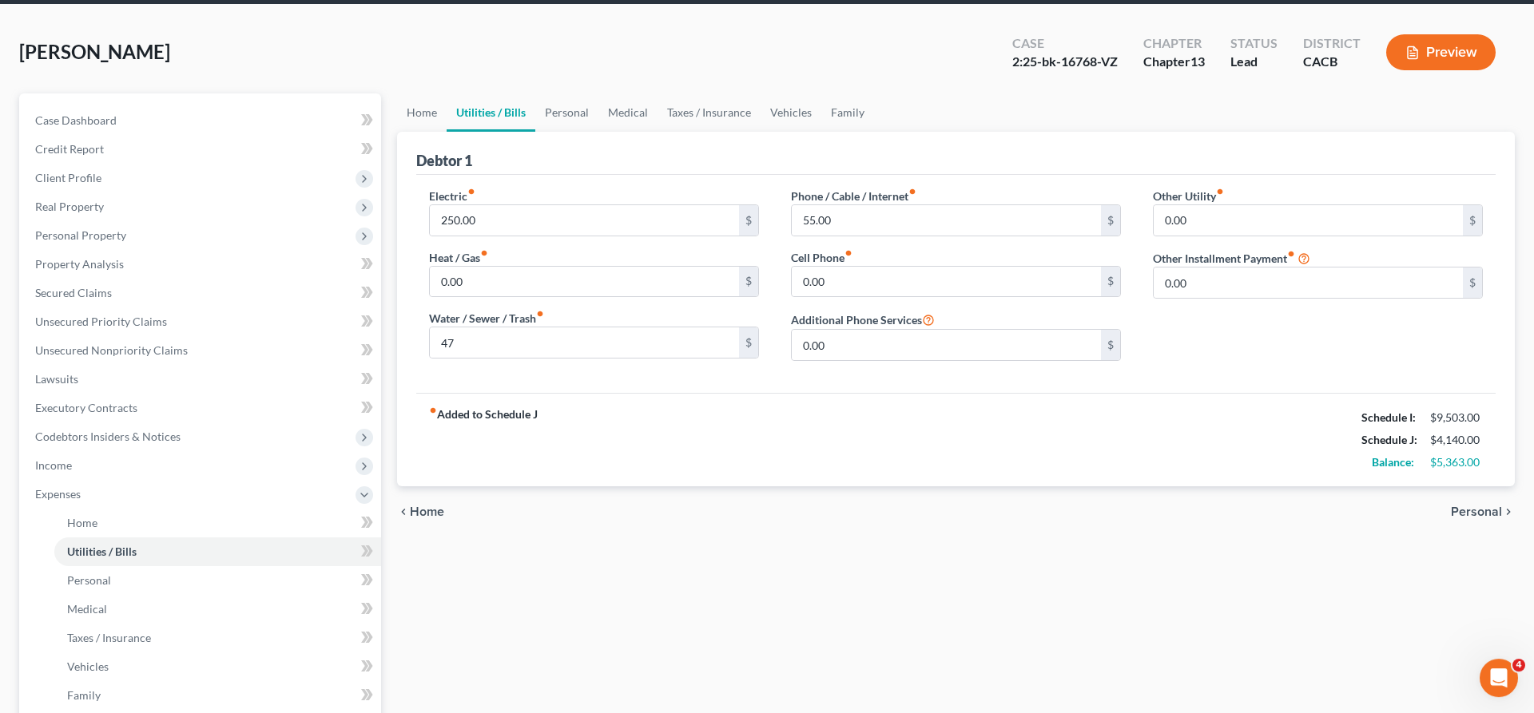
scroll to position [106, 0]
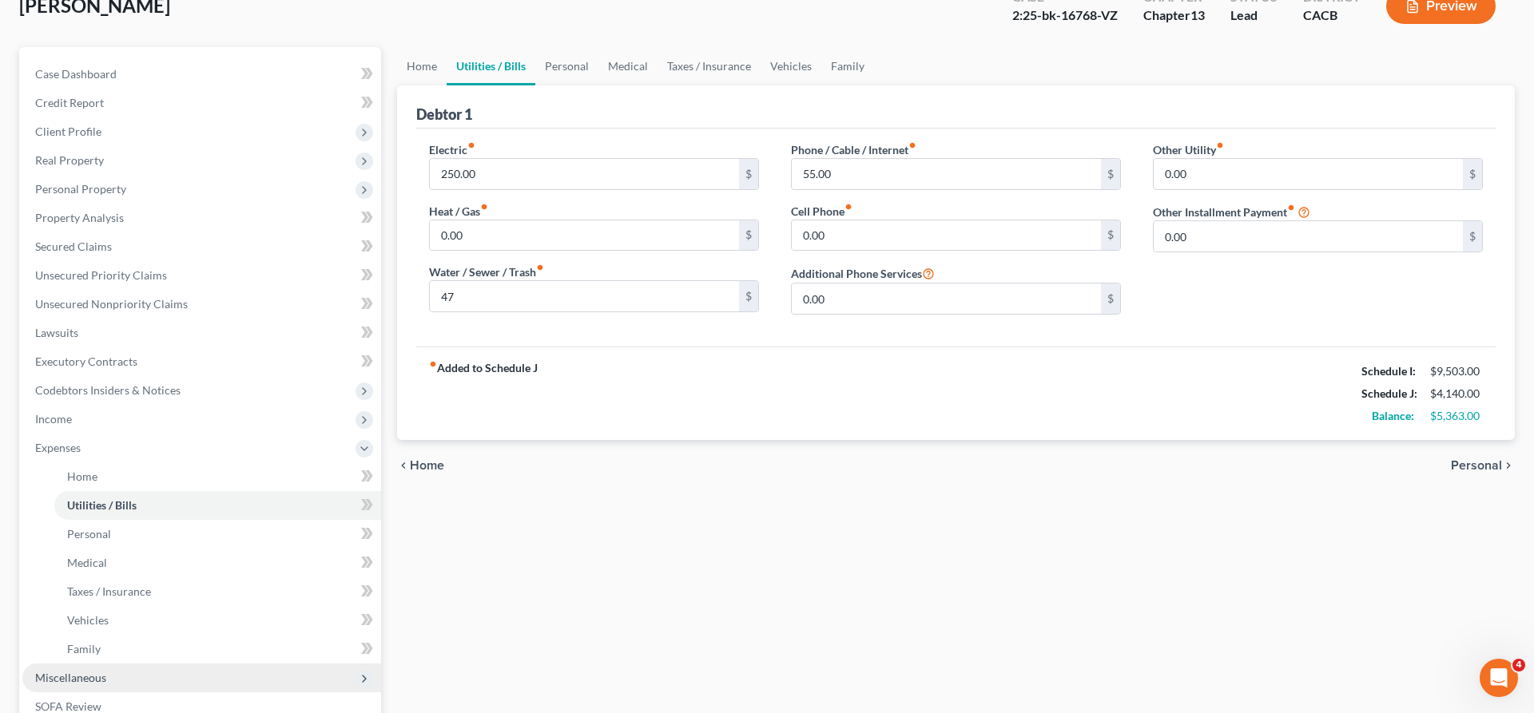
click at [83, 664] on span "Miscellaneous" at bounding box center [201, 678] width 359 height 29
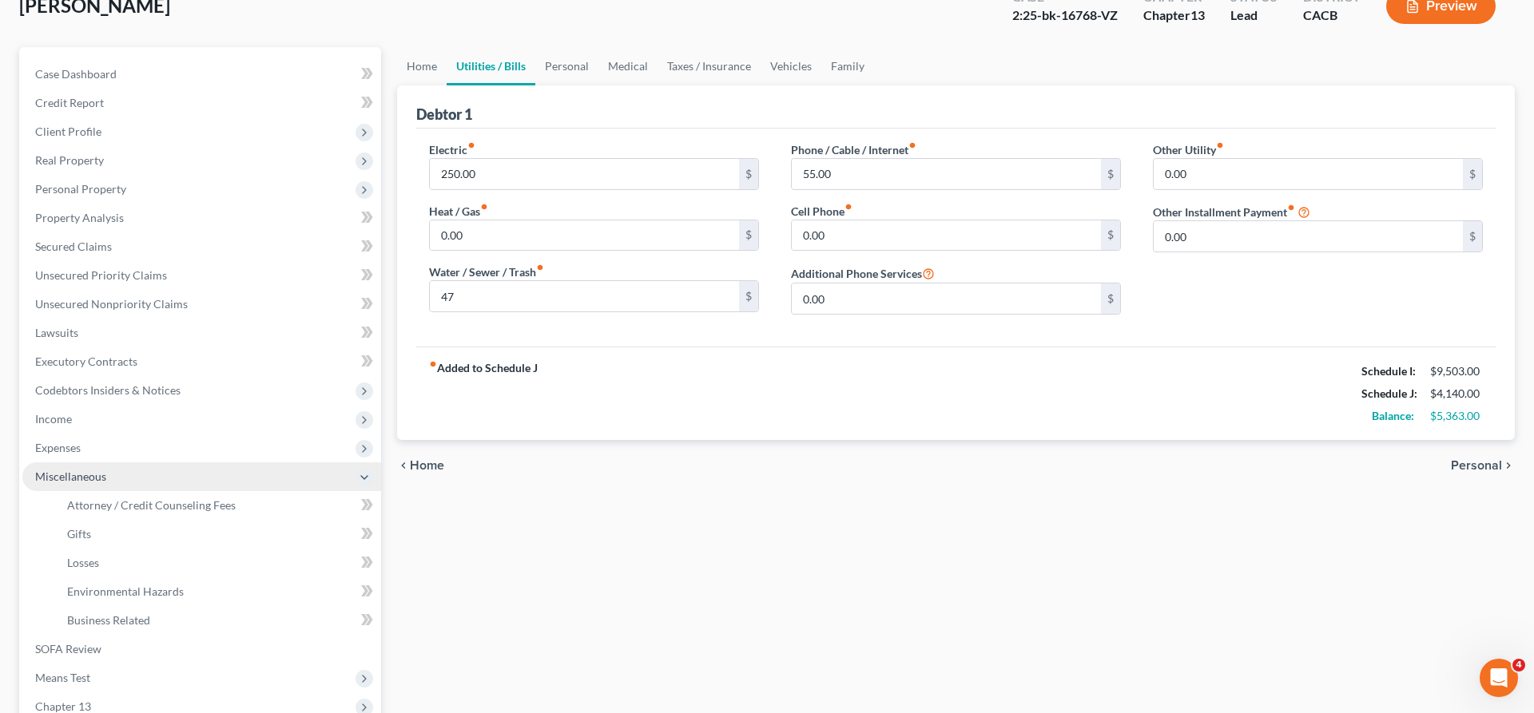
scroll to position [63, 0]
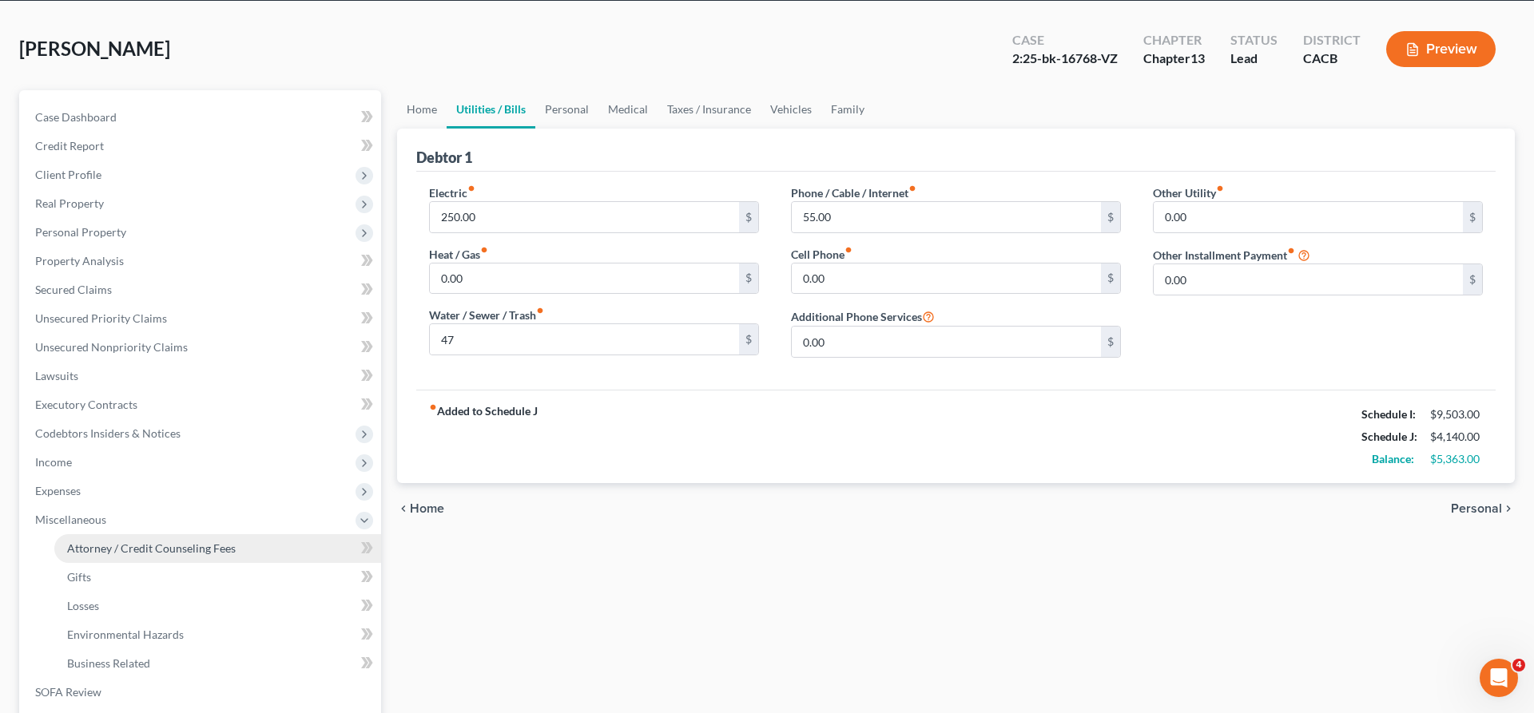
click at [139, 542] on span "Attorney / Credit Counseling Fees" at bounding box center [151, 549] width 169 height 14
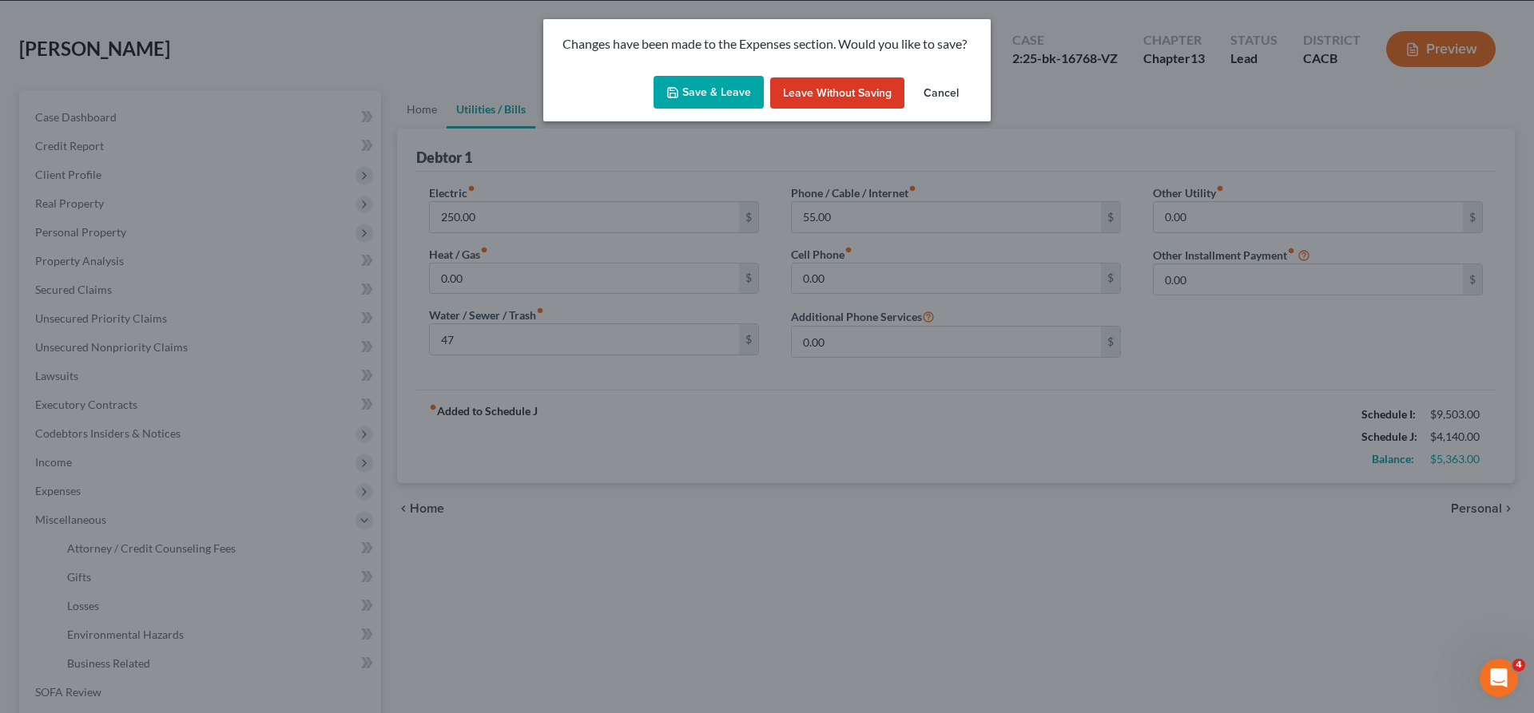
click at [741, 76] on button "Save & Leave" at bounding box center [709, 93] width 110 height 34
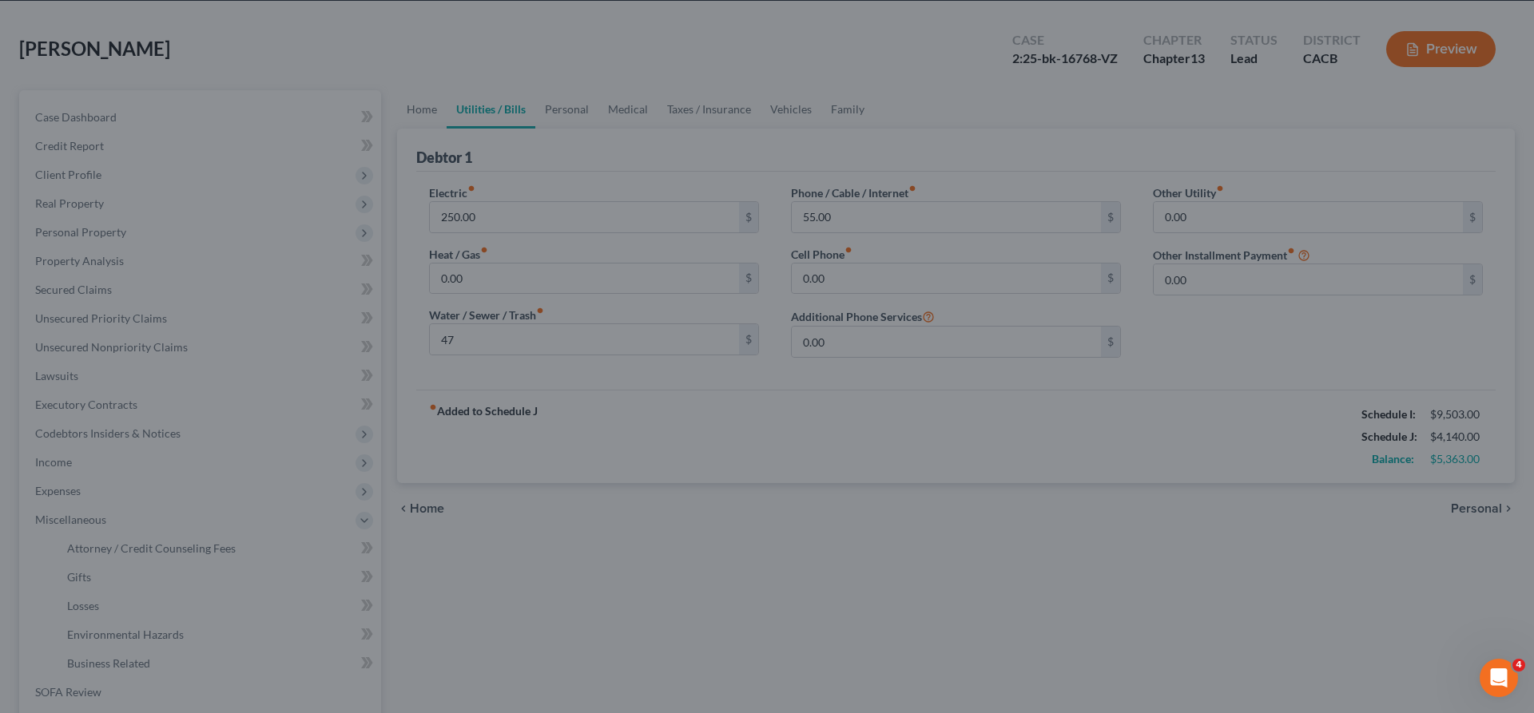
type input "47.00"
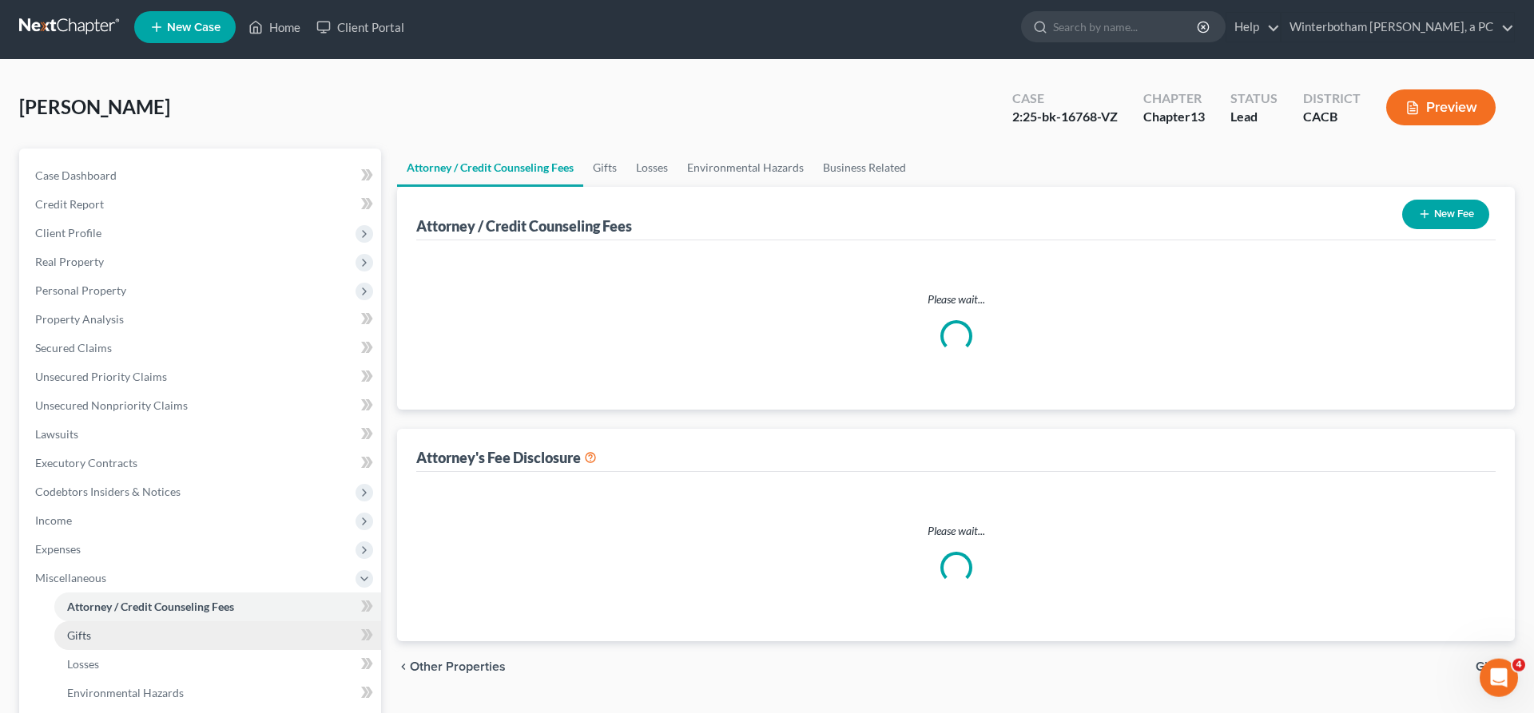
select select "0"
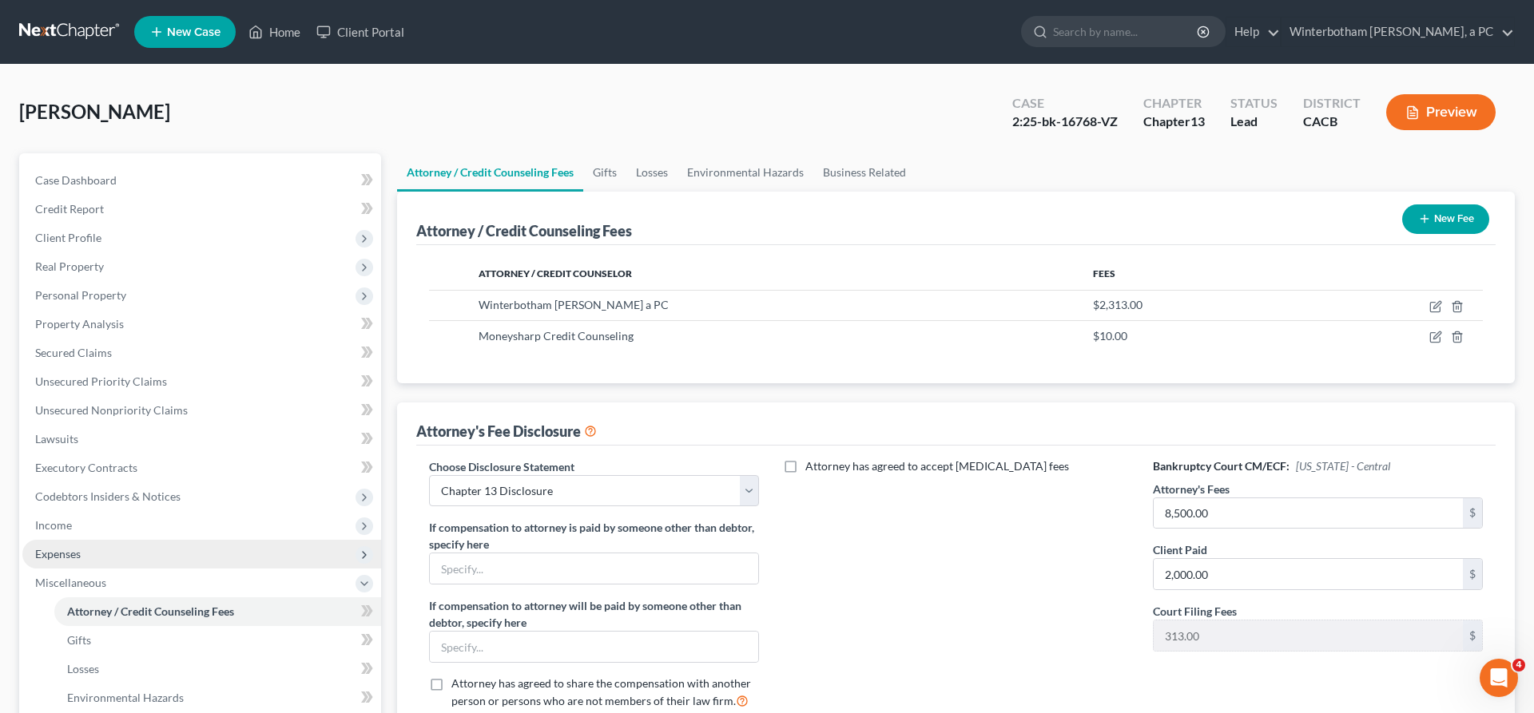
click at [90, 540] on span "Expenses" at bounding box center [201, 554] width 359 height 29
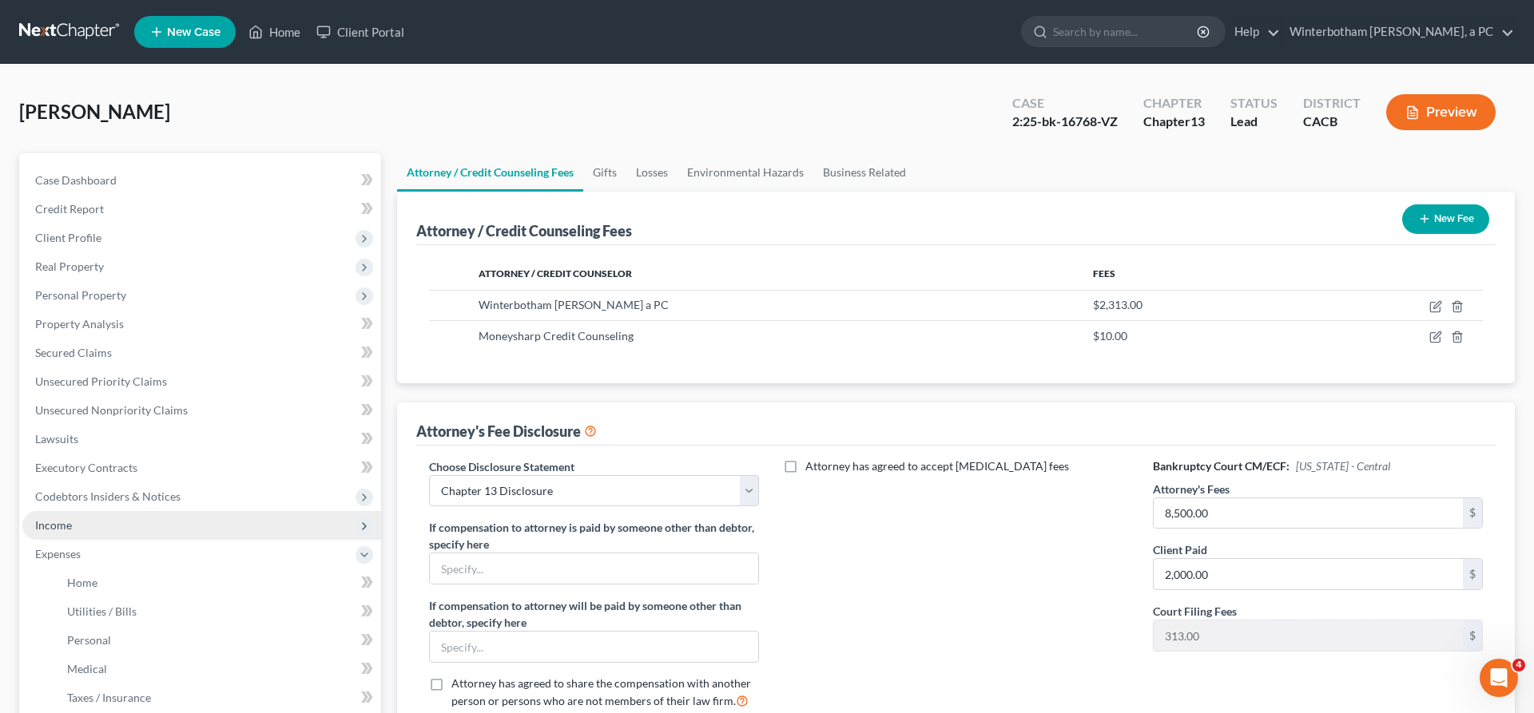
click at [35, 519] on span "Income" at bounding box center [53, 526] width 37 height 14
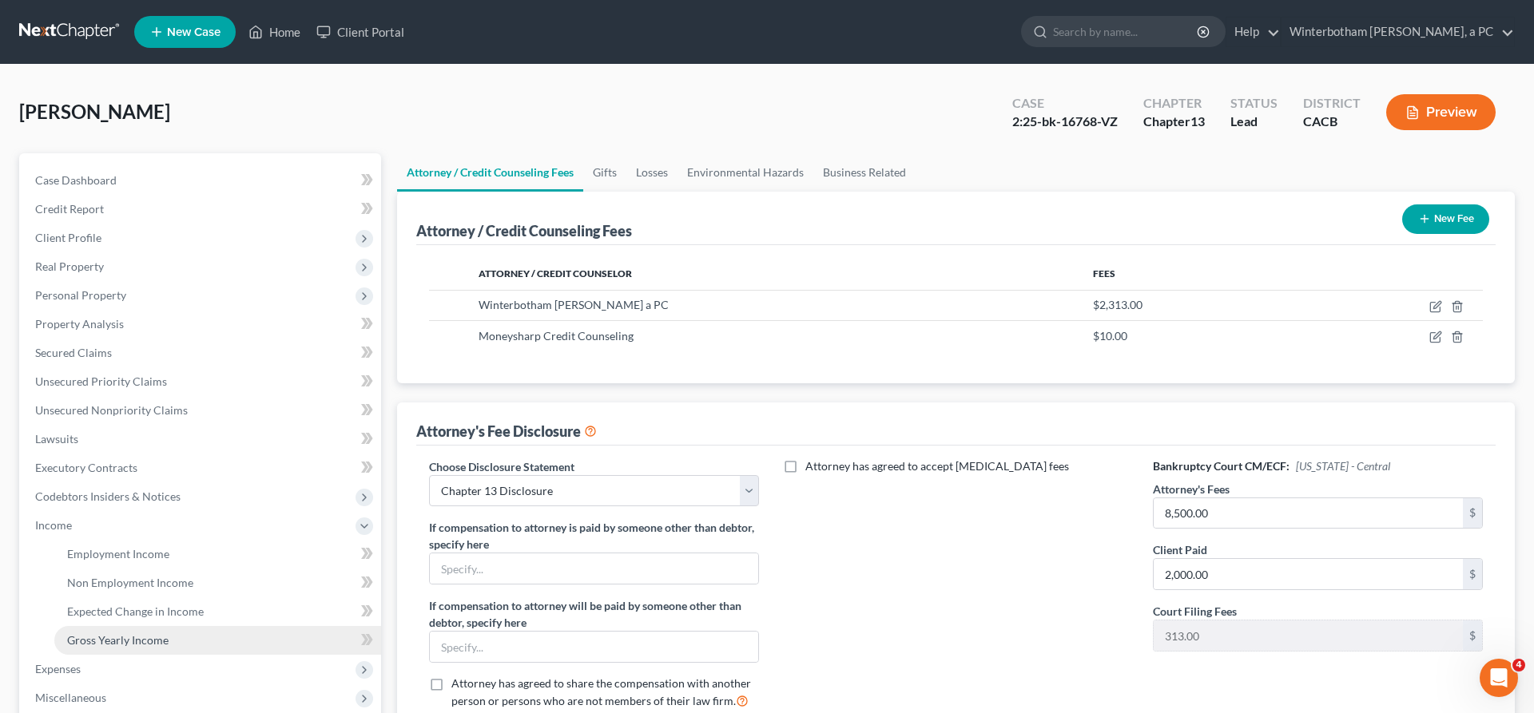
click at [110, 634] on span "Gross Yearly Income" at bounding box center [117, 641] width 101 height 14
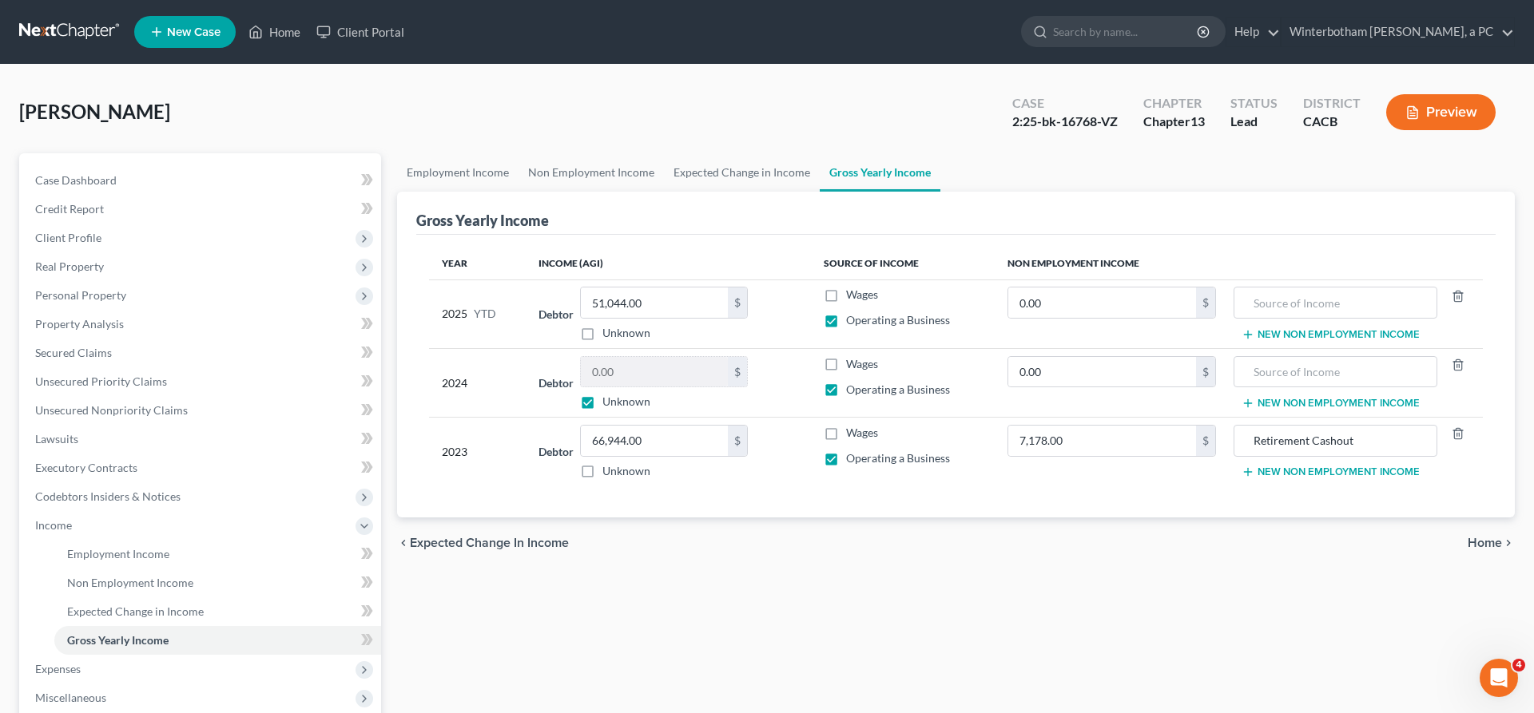
click at [602, 394] on label "Unknown" at bounding box center [626, 402] width 48 height 16
click at [609, 394] on input "Unknown" at bounding box center [614, 399] width 10 height 10
checkbox input "false"
click at [590, 357] on input "0.00" at bounding box center [654, 372] width 147 height 30
click at [575, 518] on div "chevron_left Expected Change in Income Home chevron_right" at bounding box center [956, 543] width 1118 height 51
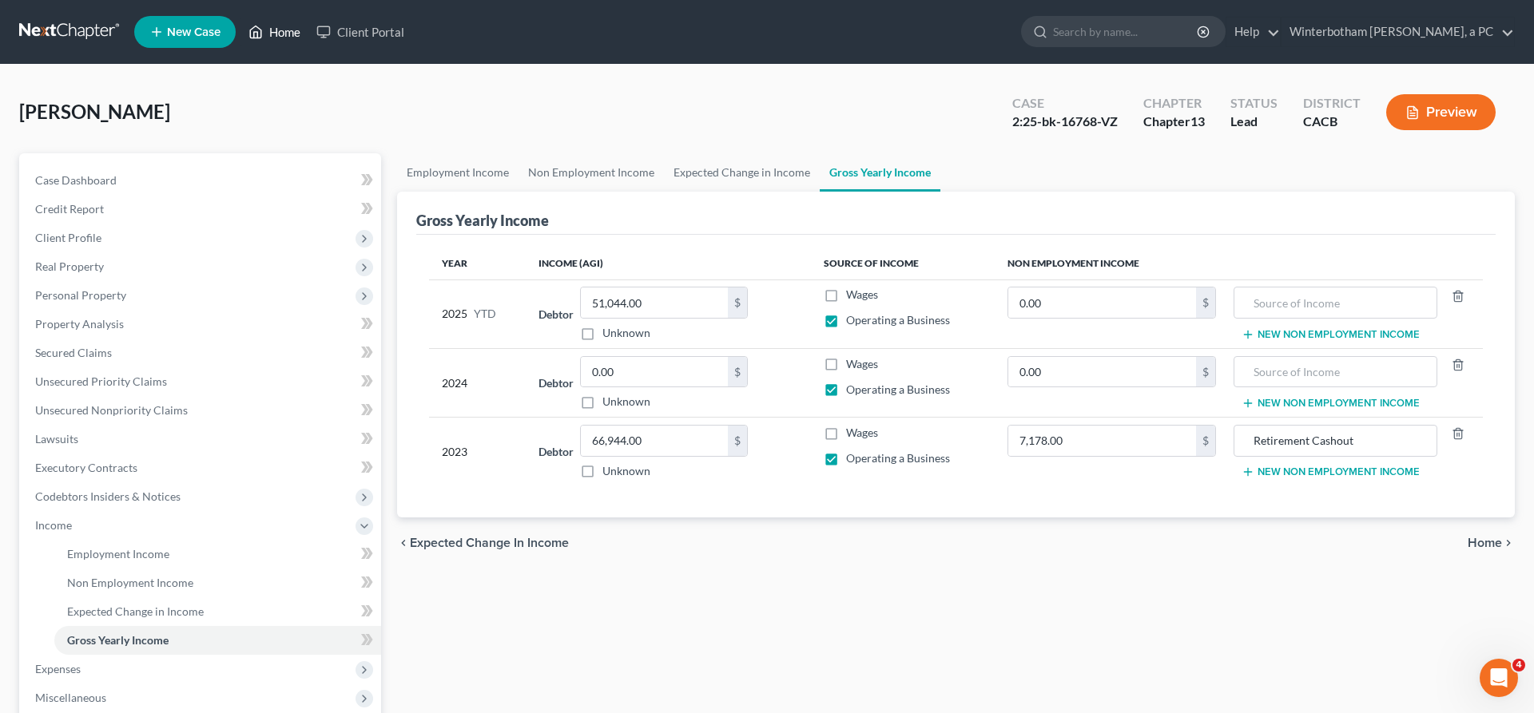
click at [240, 28] on link "Home" at bounding box center [274, 32] width 68 height 29
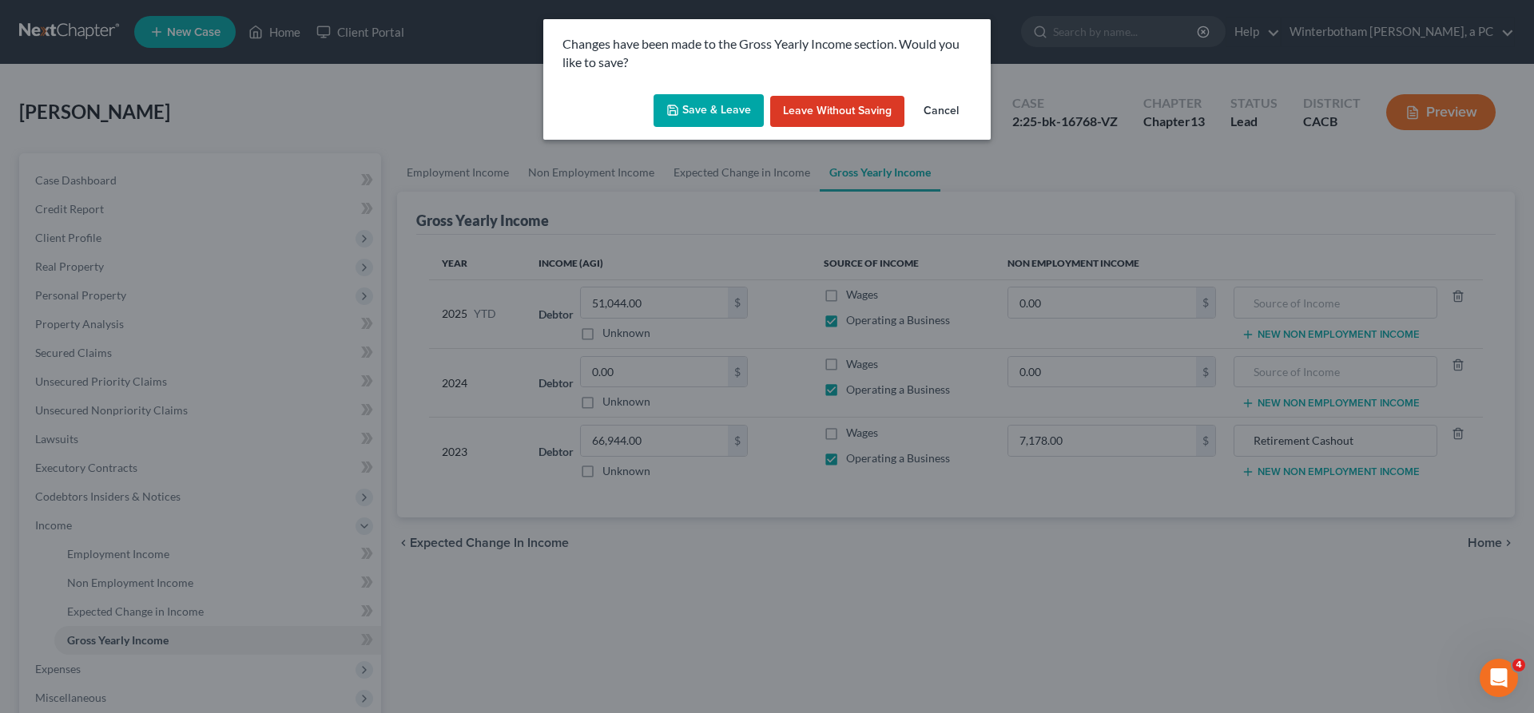
click at [741, 94] on button "Save & Leave" at bounding box center [709, 111] width 110 height 34
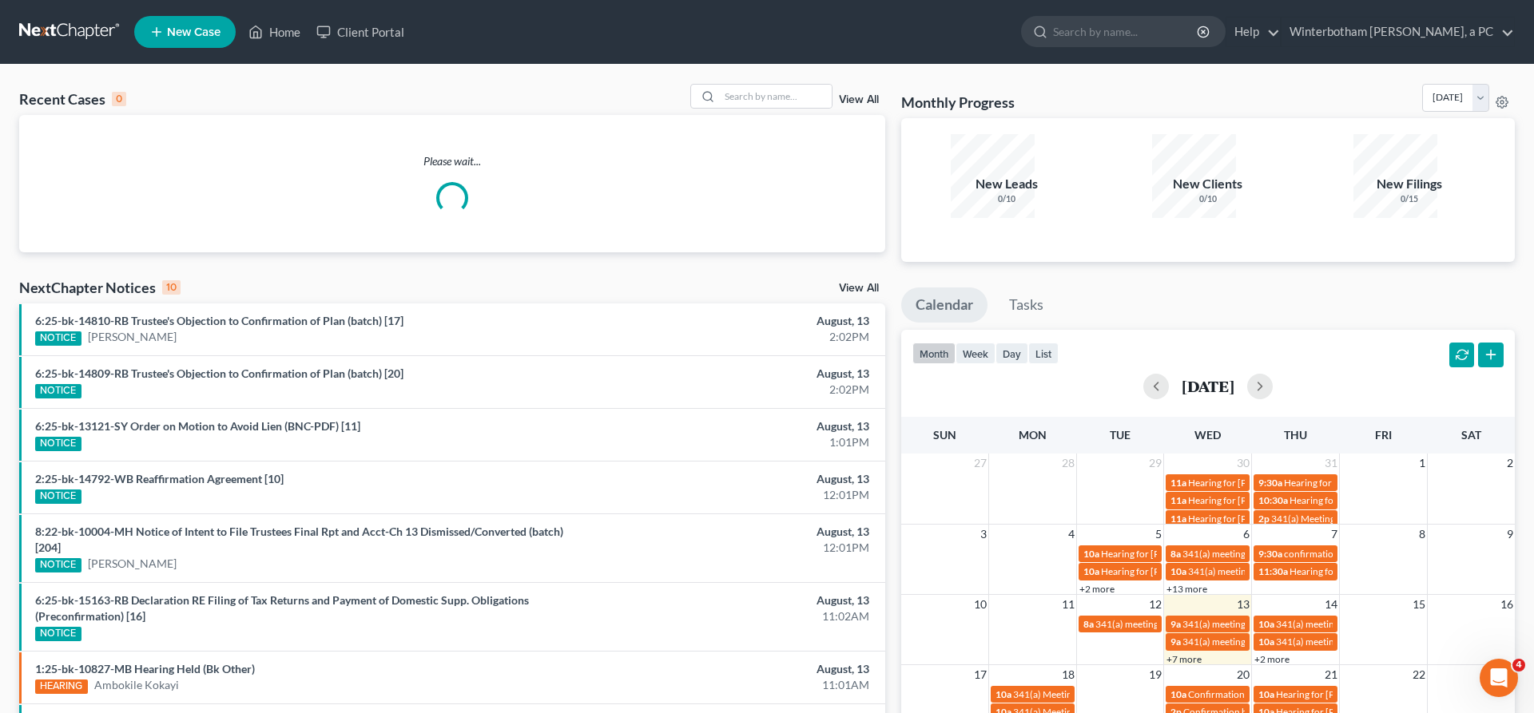
click at [790, 65] on div "Recent Cases 0 View All Please wait... NextChapter Notices 10 View All 6:25-bk-…" at bounding box center [767, 495] width 1534 height 860
click at [799, 85] on input "search" at bounding box center [776, 96] width 112 height 23
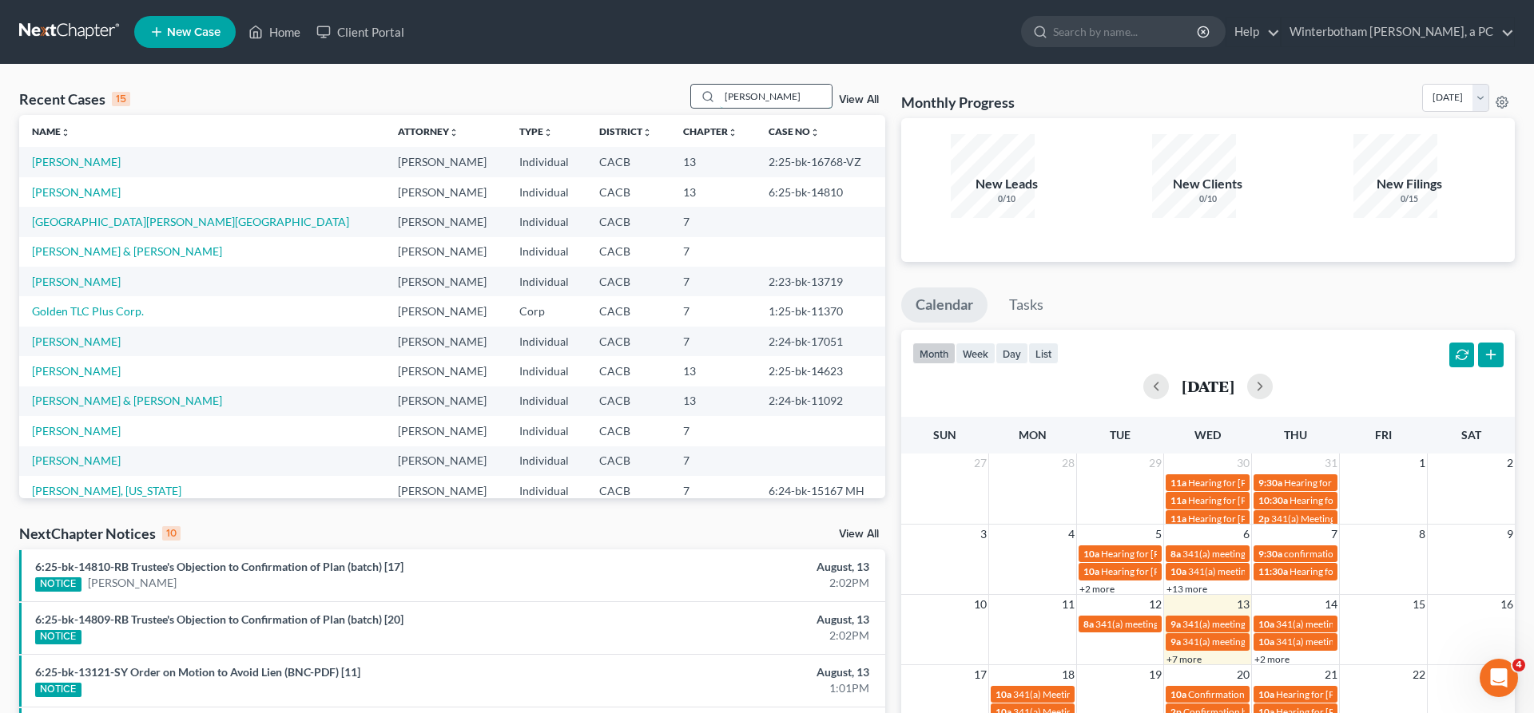
type input "[PERSON_NAME]"
